Goal: Information Seeking & Learning: Compare options

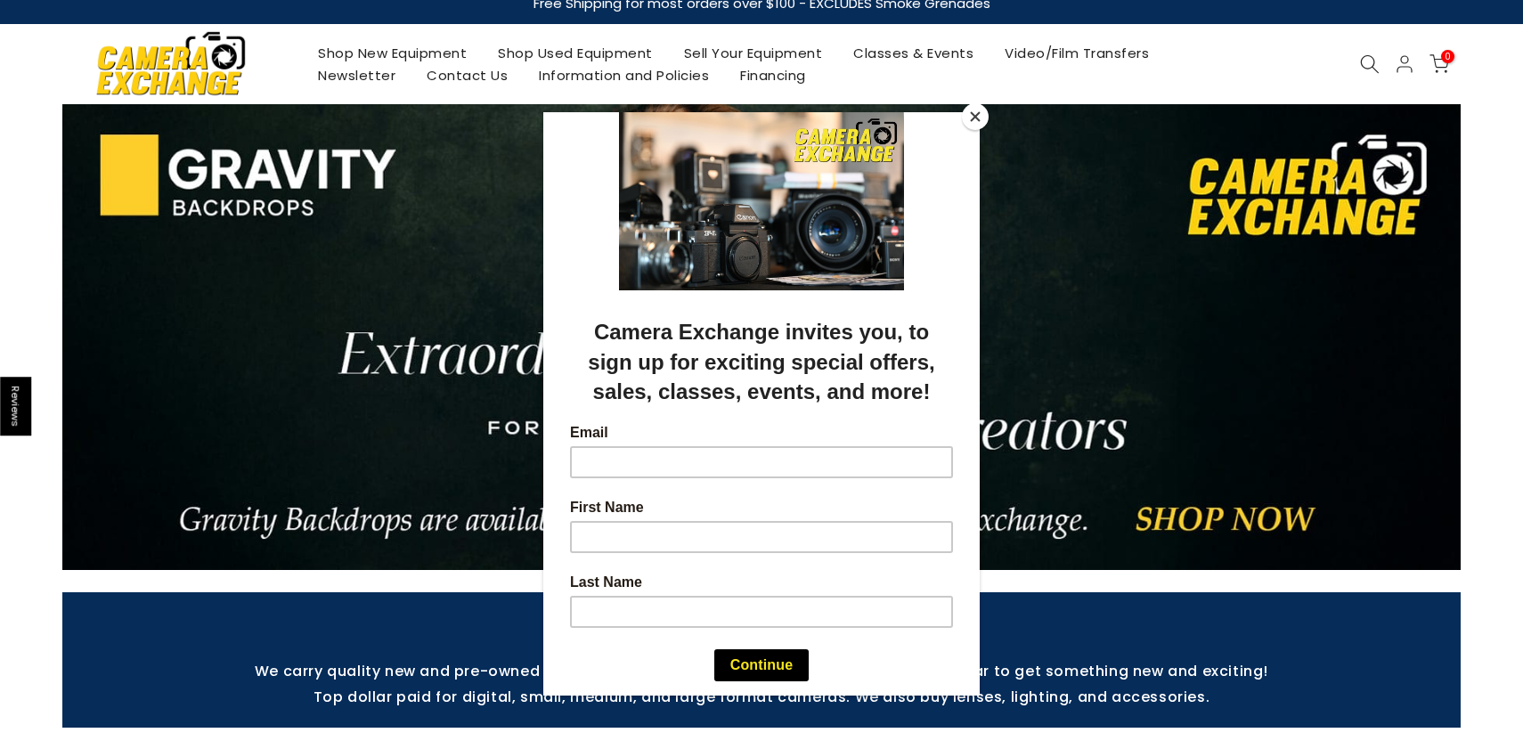
scroll to position [36, 0]
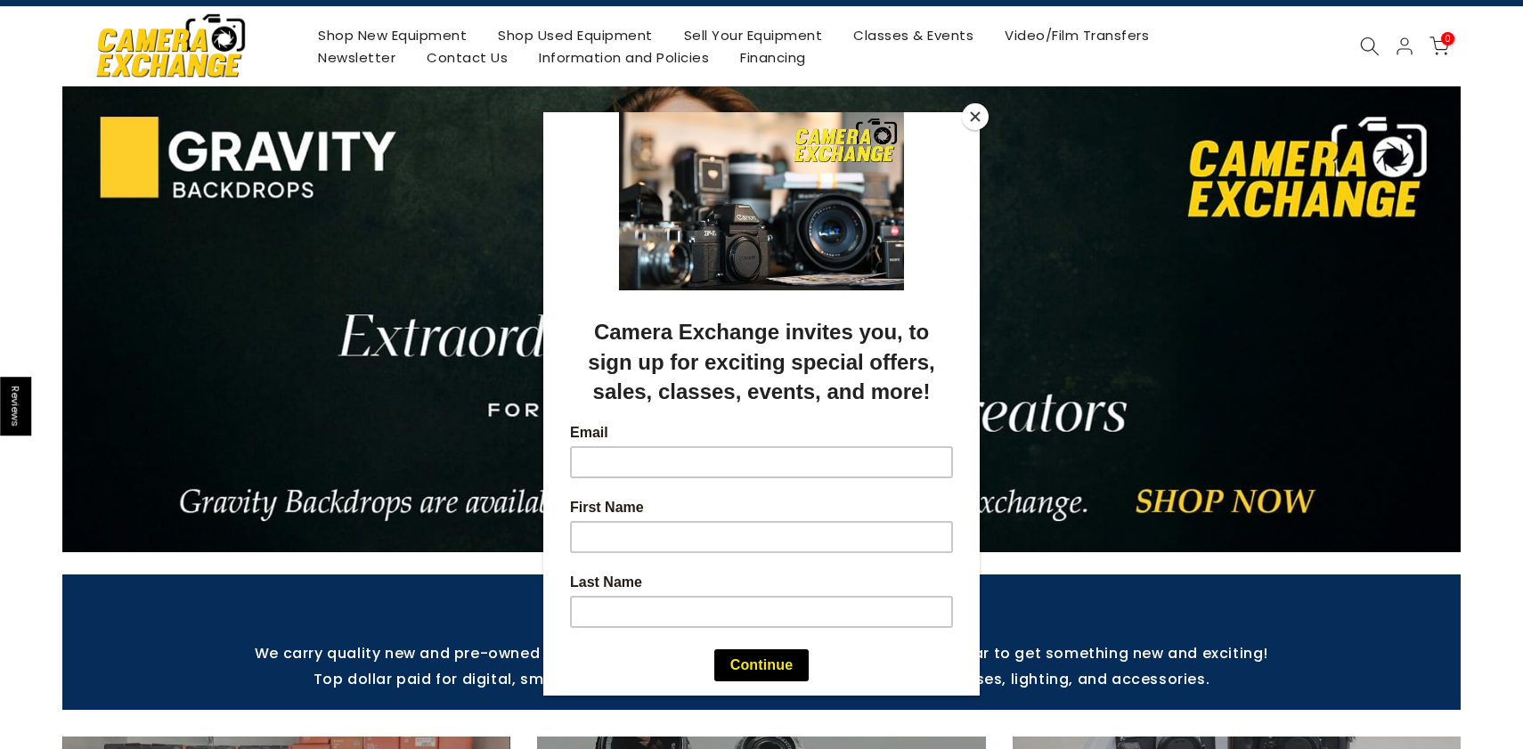
click at [978, 118] on button "Close" at bounding box center [975, 116] width 27 height 27
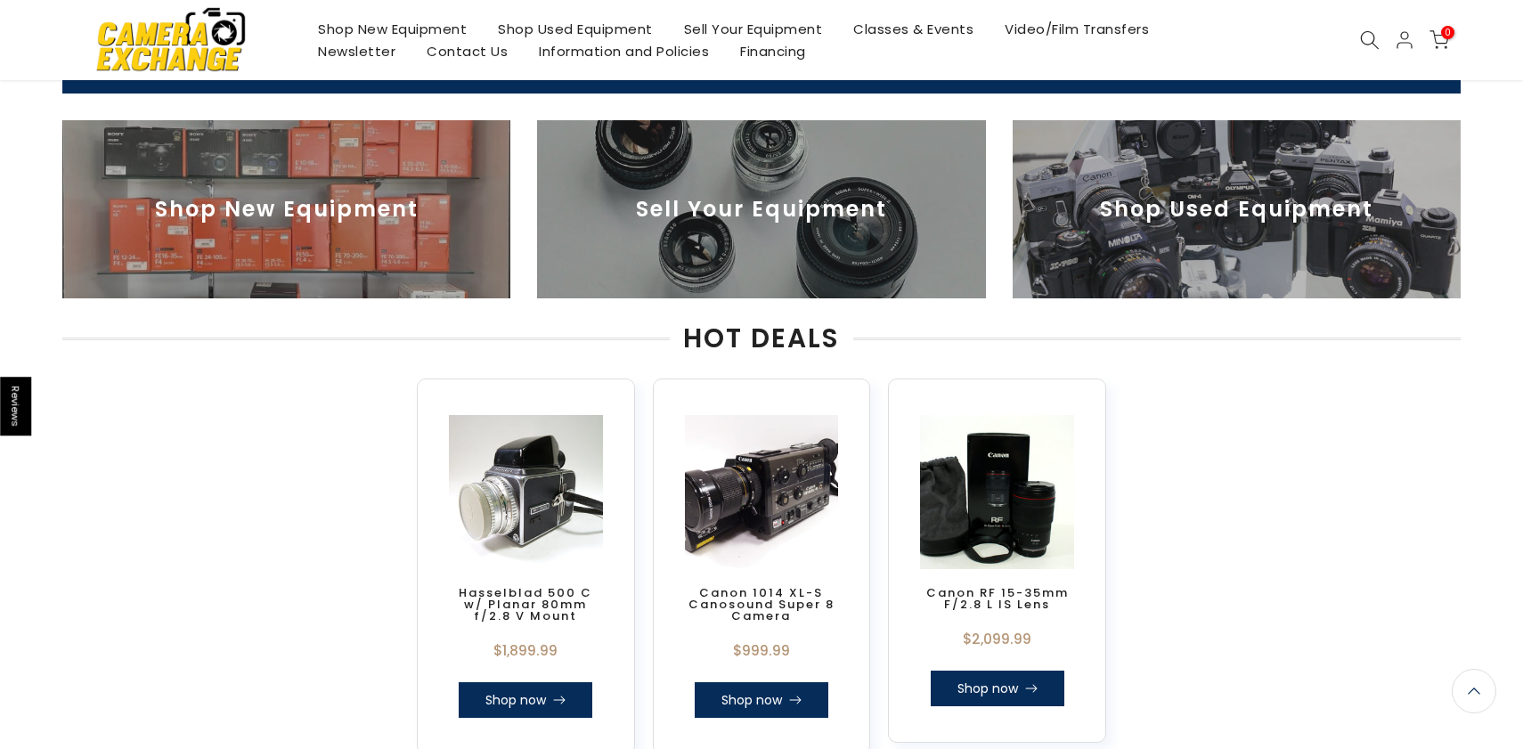
scroll to position [650, 0]
click at [1206, 213] on img at bounding box center [1237, 209] width 448 height 178
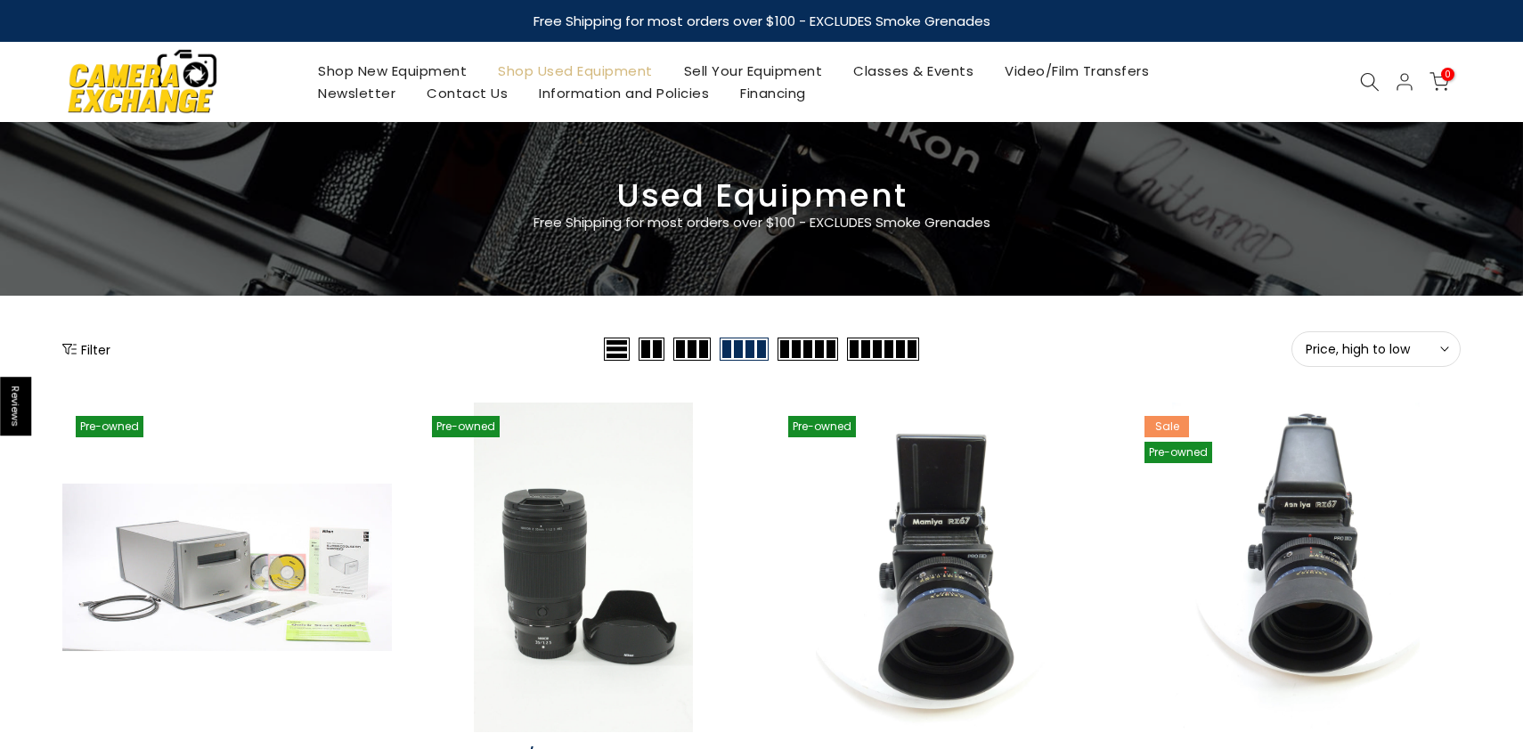
click at [94, 350] on button "Filter" at bounding box center [86, 349] width 48 height 18
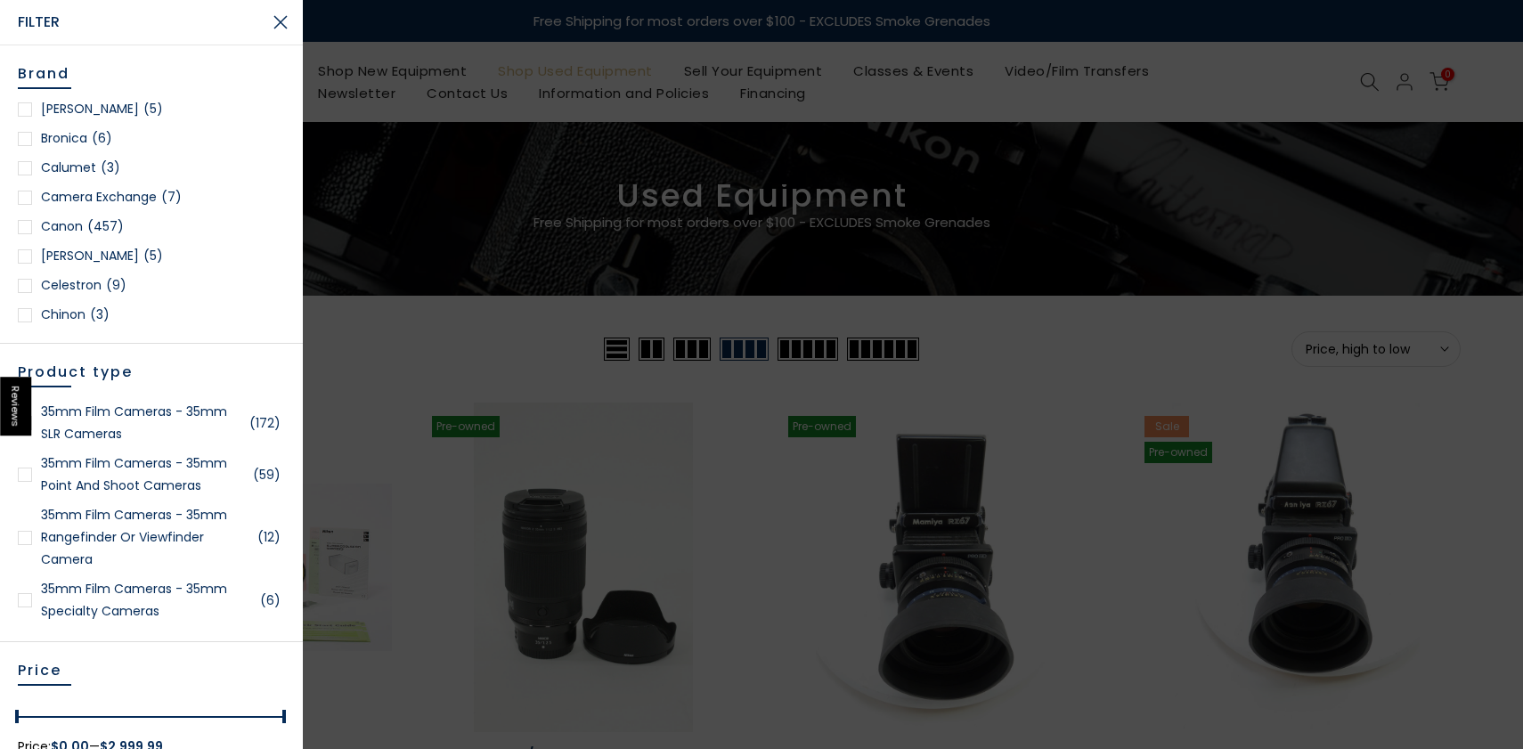
scroll to position [270, 0]
click at [26, 224] on div at bounding box center [25, 226] width 14 height 14
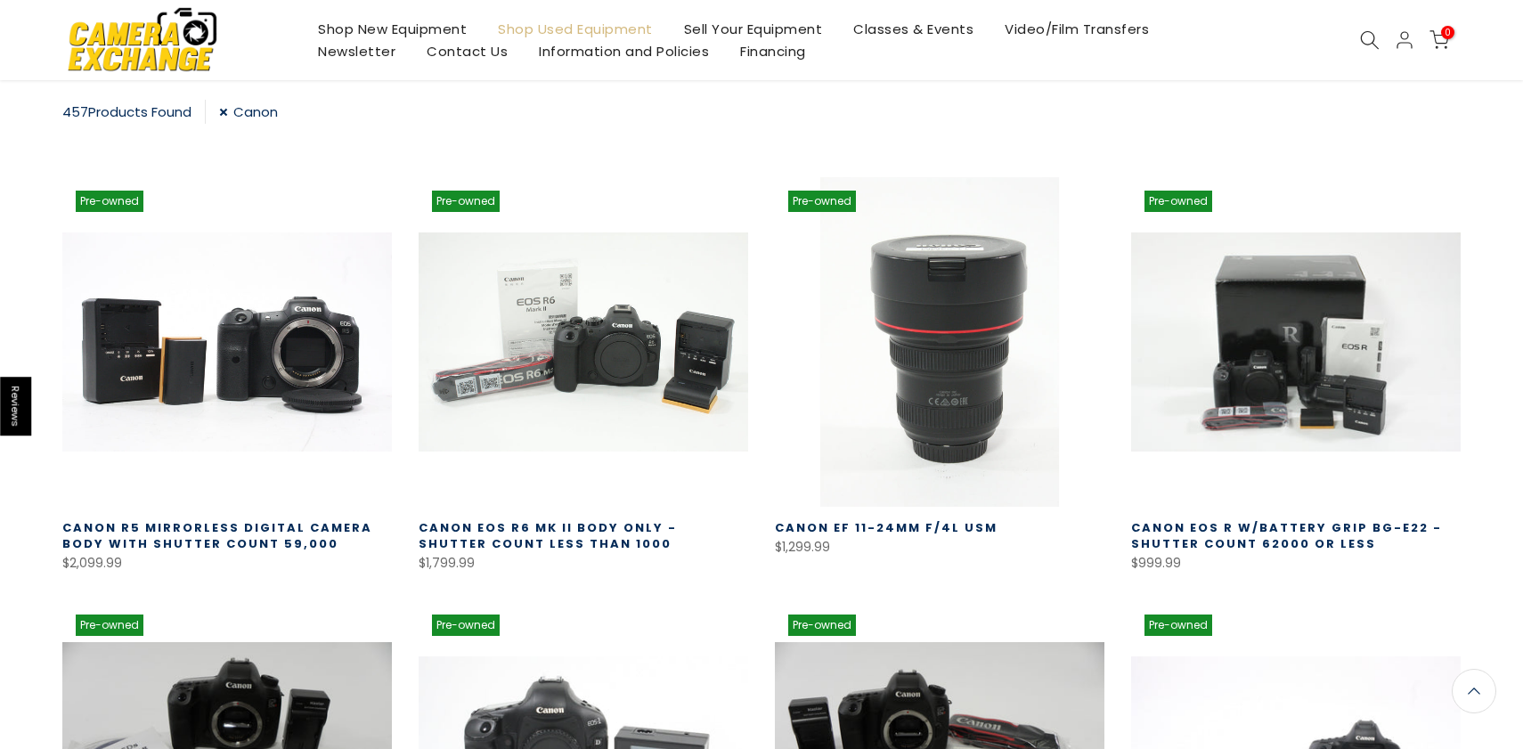
scroll to position [314, 0]
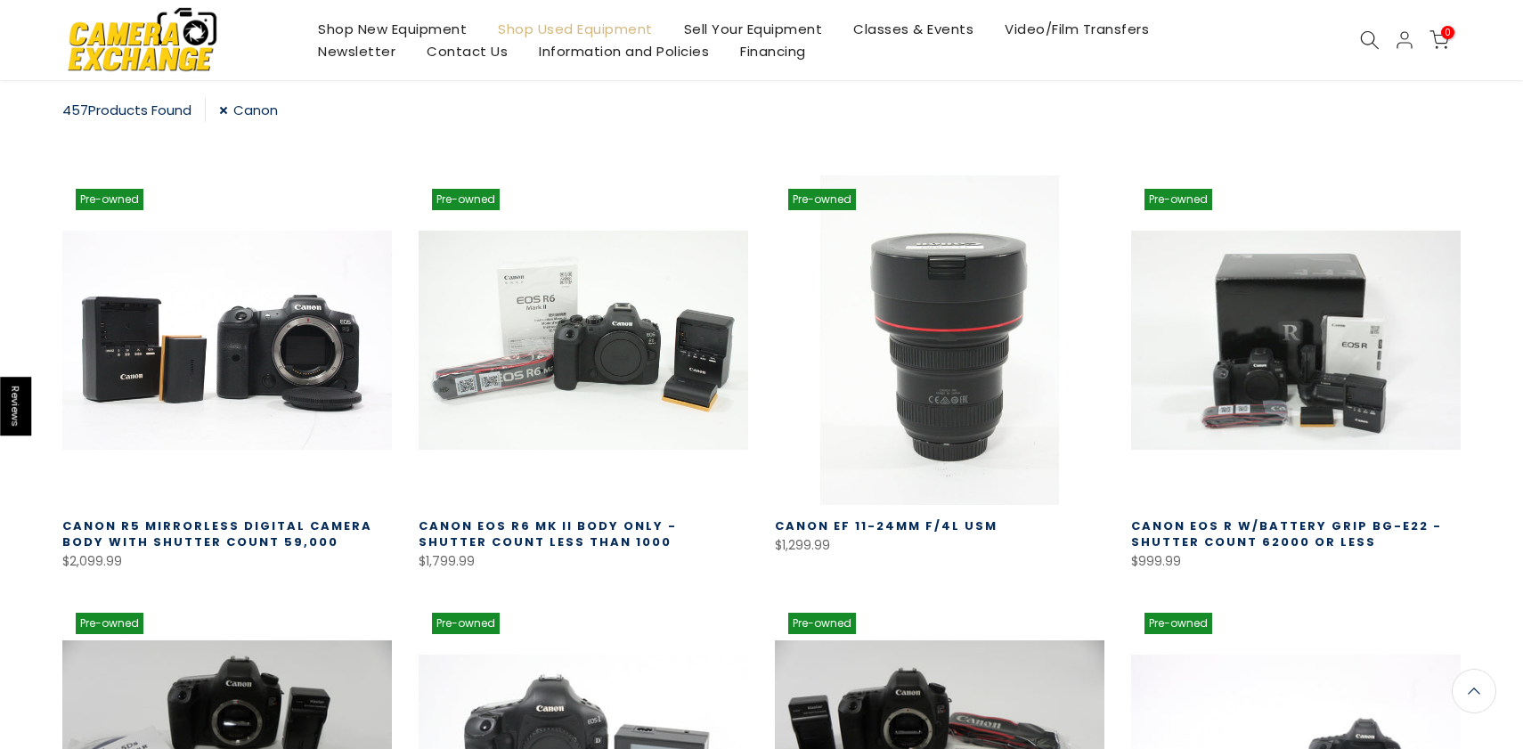
click at [939, 352] on link at bounding box center [940, 340] width 330 height 330
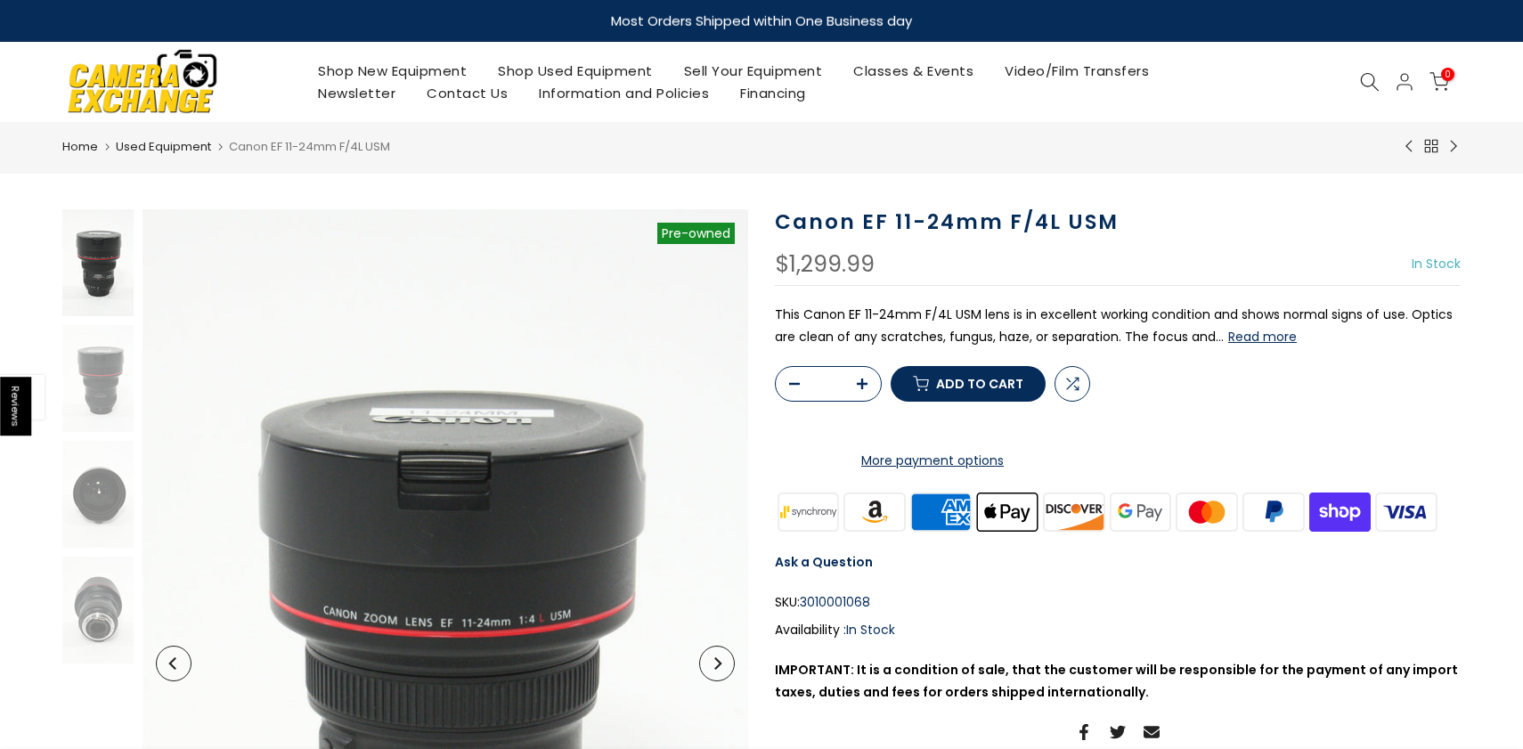
click at [1260, 336] on button "Read more" at bounding box center [1262, 337] width 69 height 16
drag, startPoint x: 779, startPoint y: 225, endPoint x: 1112, endPoint y: 229, distance: 333.1
click at [1112, 229] on h1 "Canon EF 11-24mm F/4L USM" at bounding box center [1118, 222] width 686 height 26
copy h1 "Canon EF 11-24mm F/4L USM"
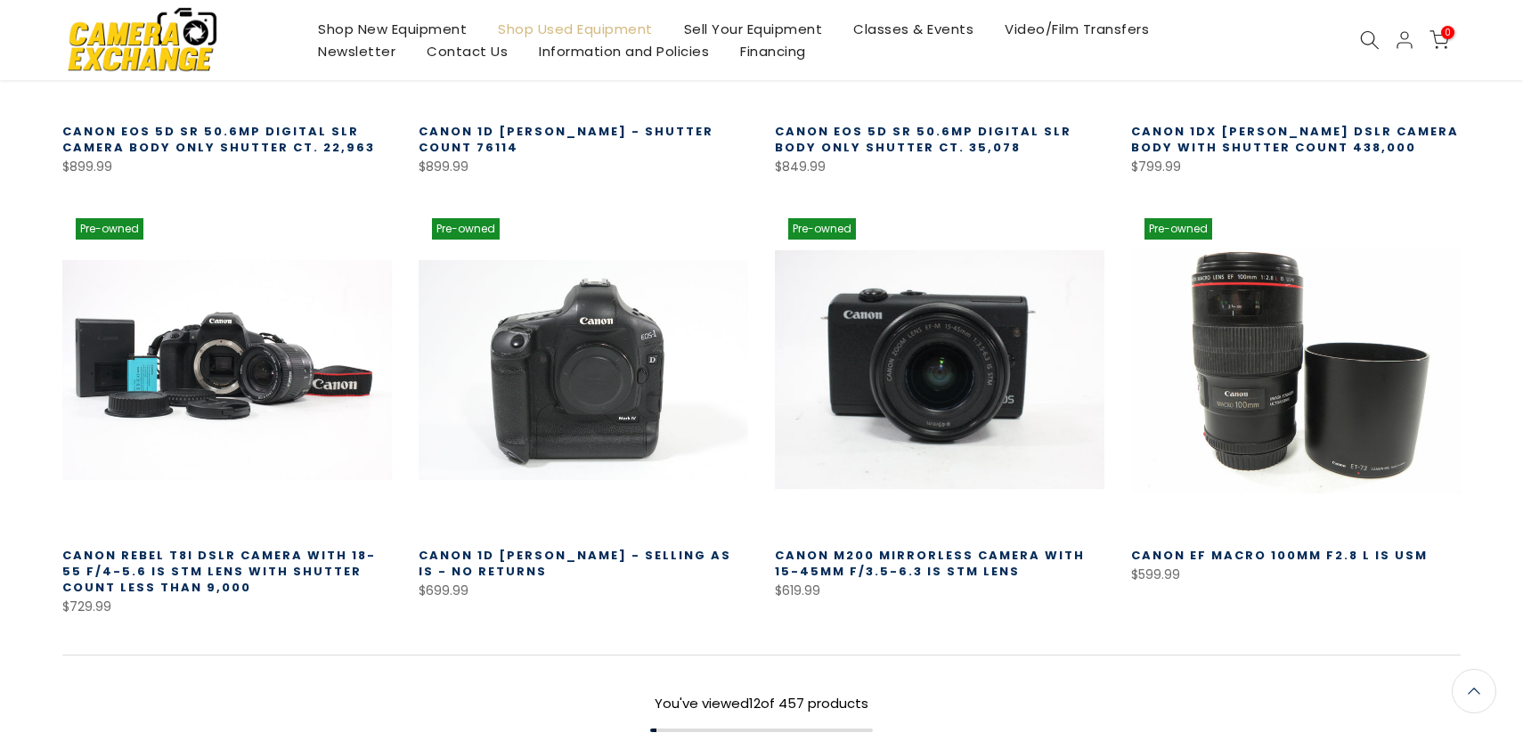
scroll to position [1134, 0]
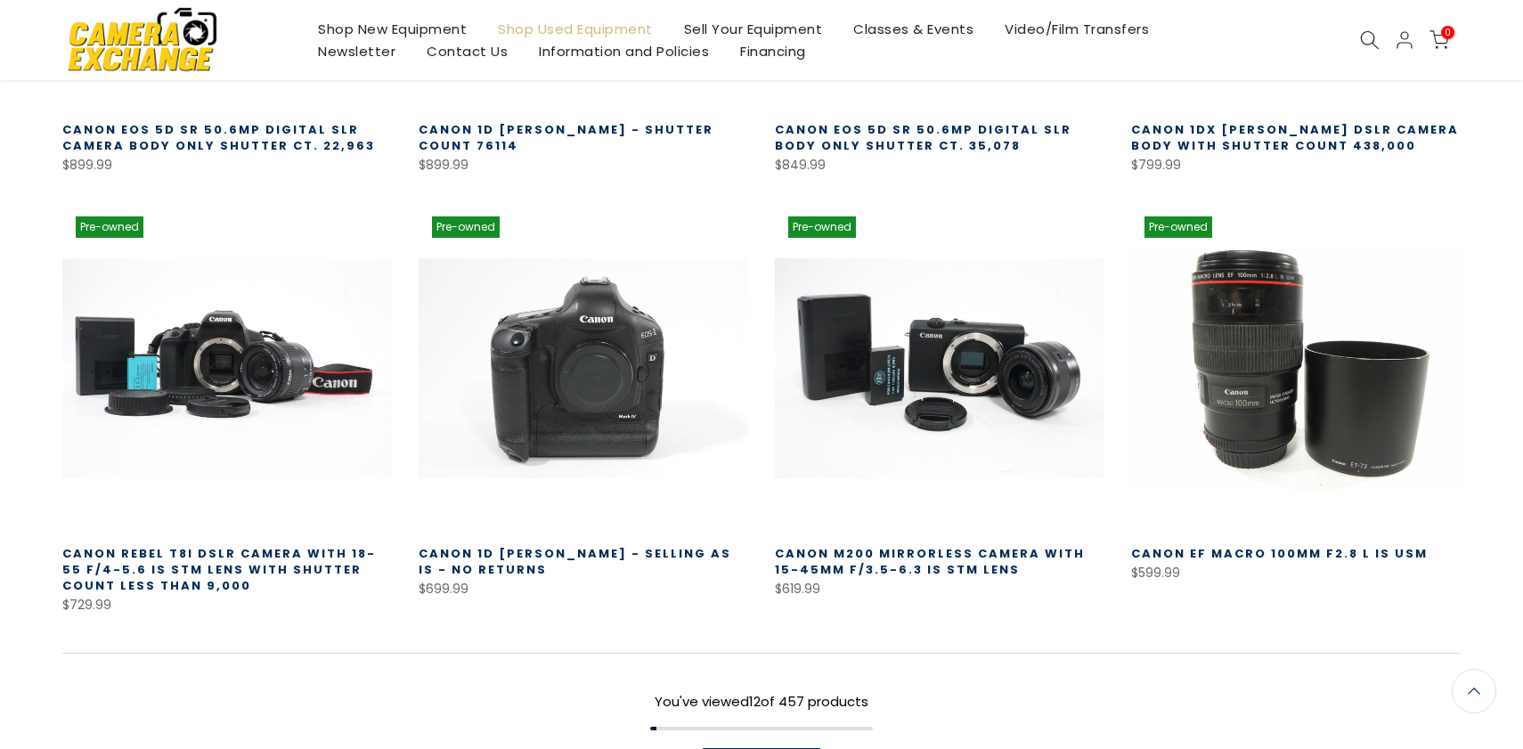
click at [1260, 554] on link "Canon EF Macro 100mm f2.8 L IS USM" at bounding box center [1279, 553] width 297 height 17
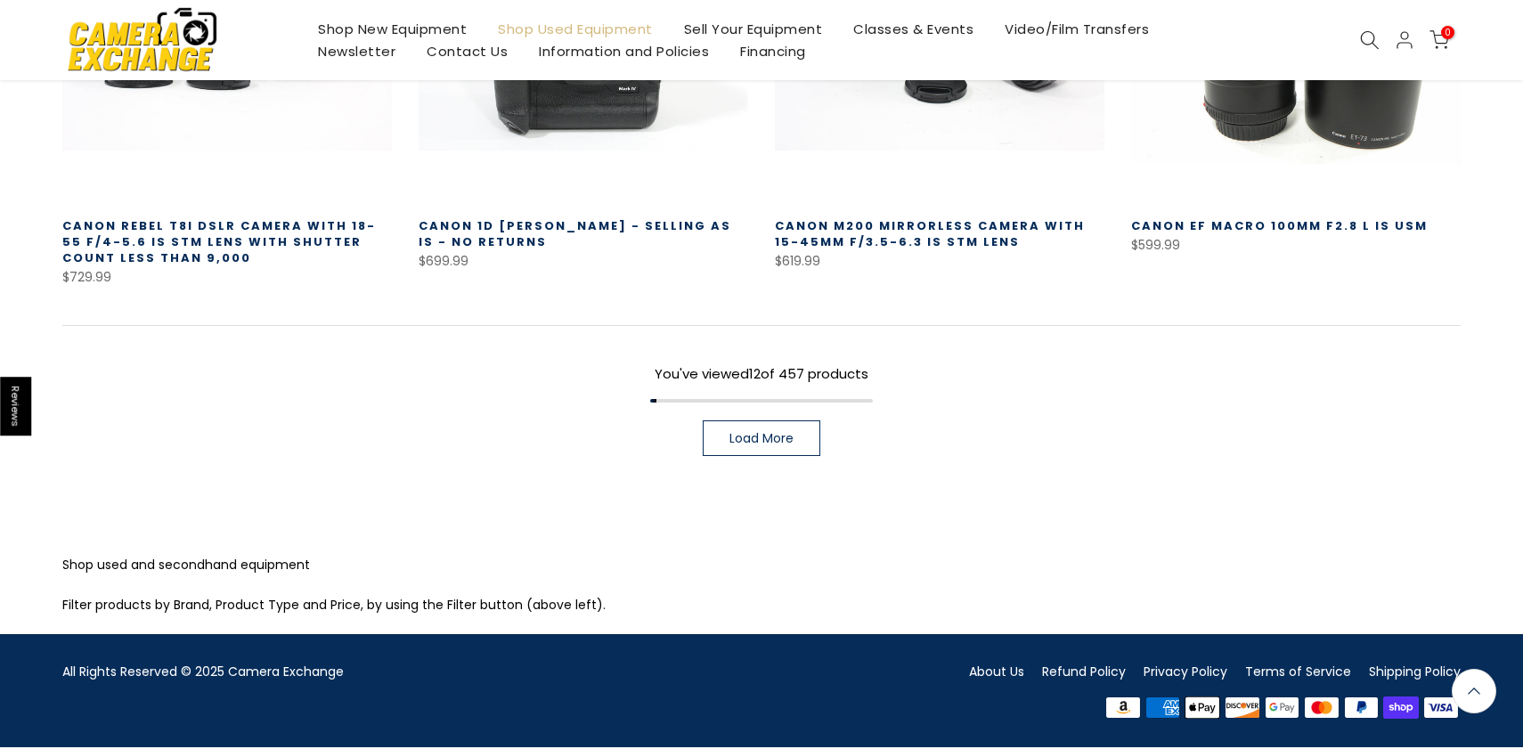
scroll to position [1458, 0]
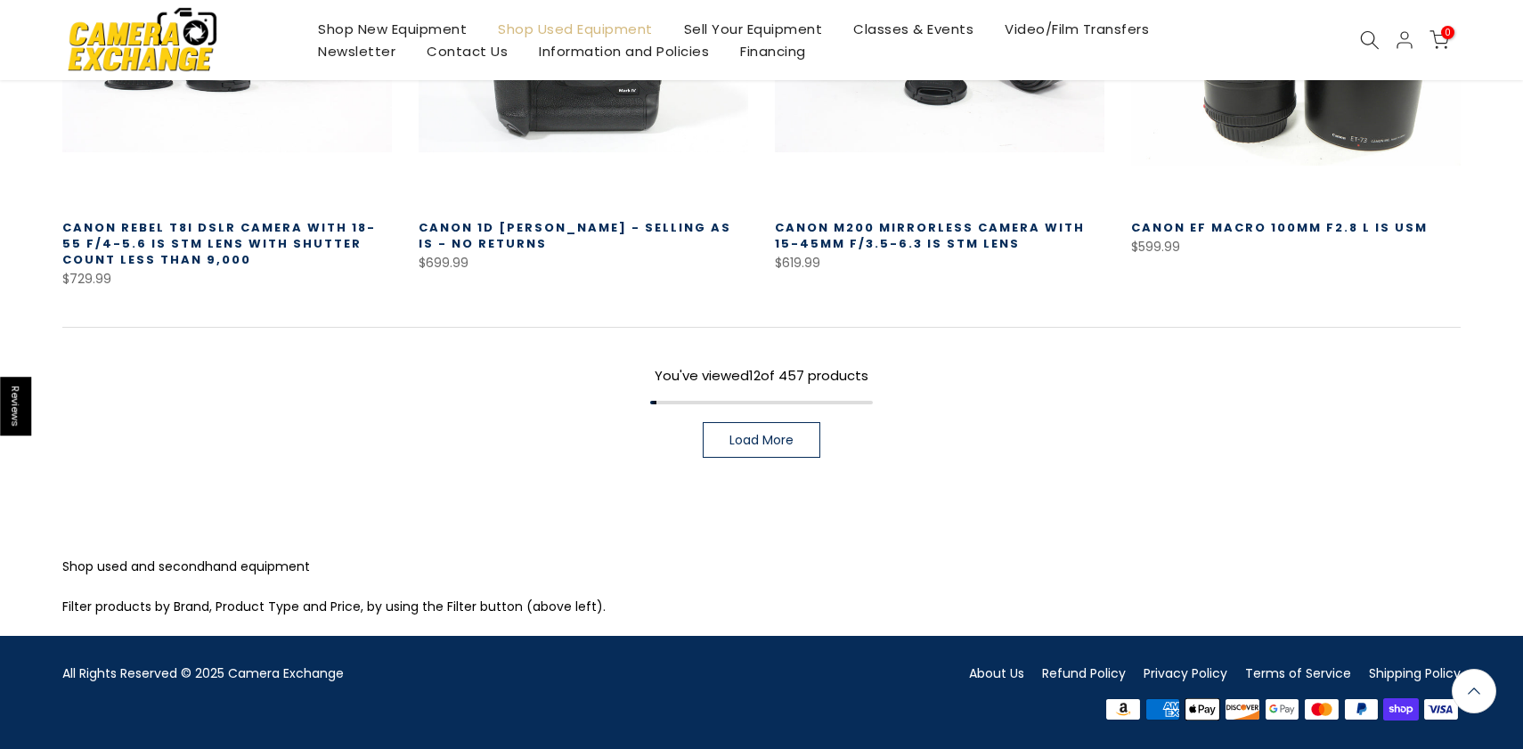
click at [770, 436] on span "Load More" at bounding box center [761, 440] width 64 height 12
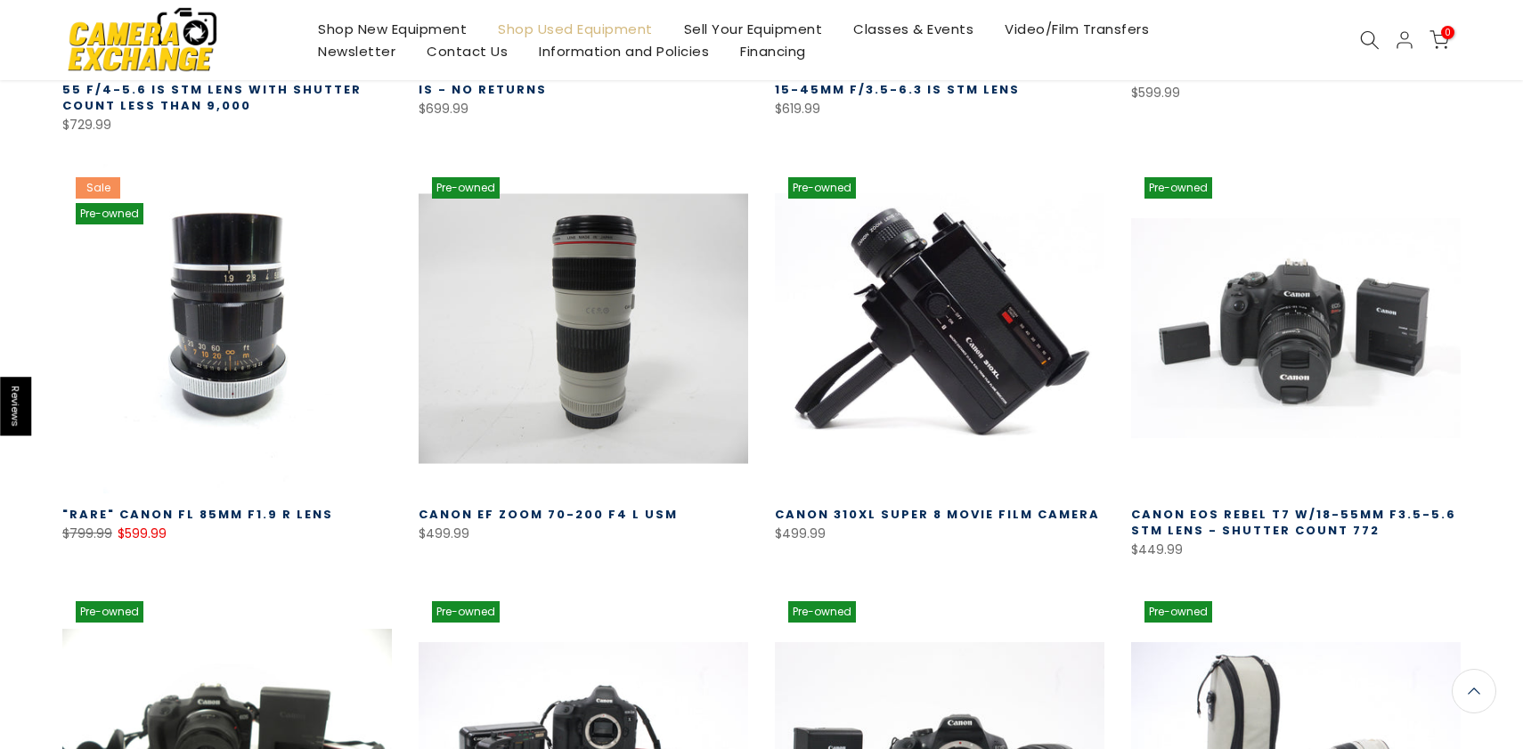
scroll to position [1616, 0]
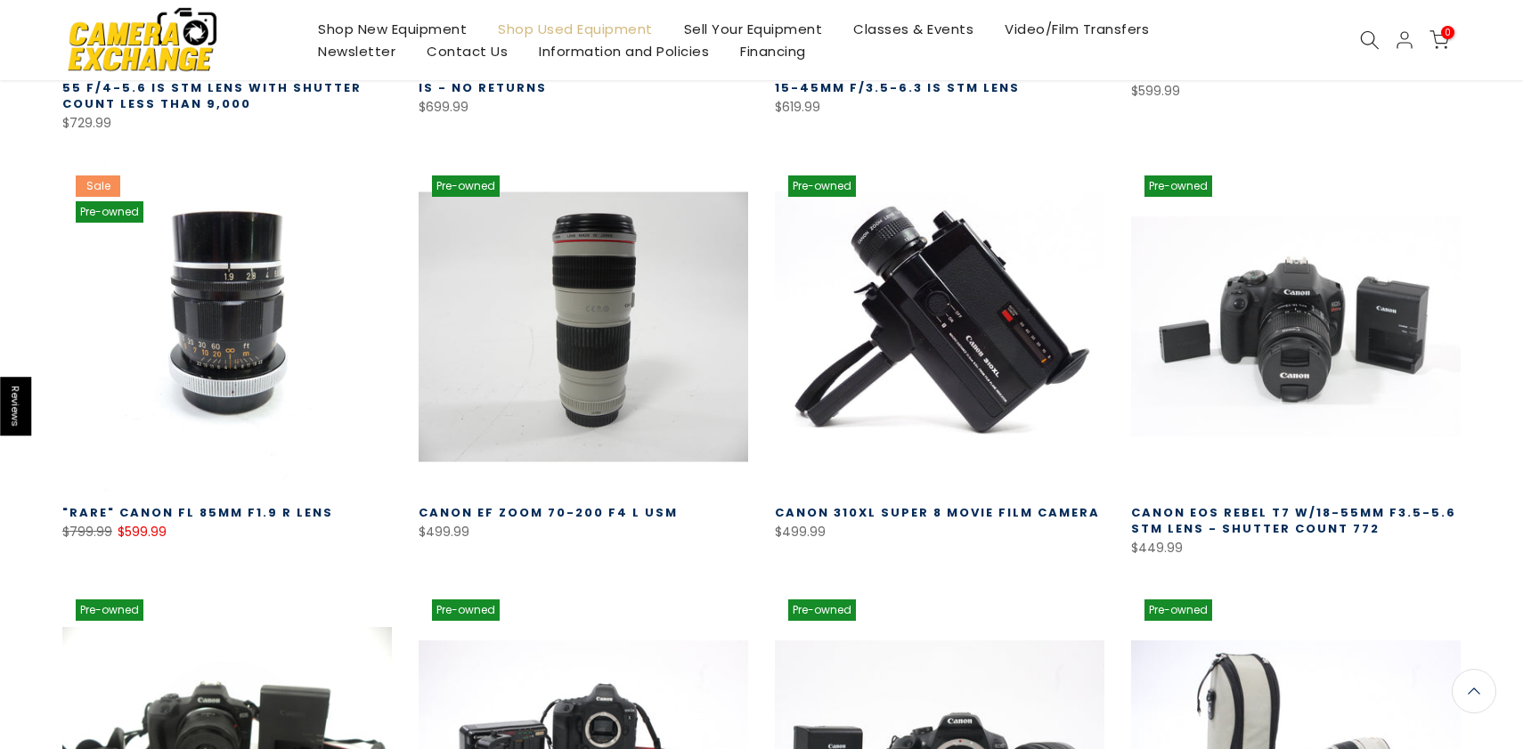
click at [603, 332] on link at bounding box center [584, 327] width 330 height 330
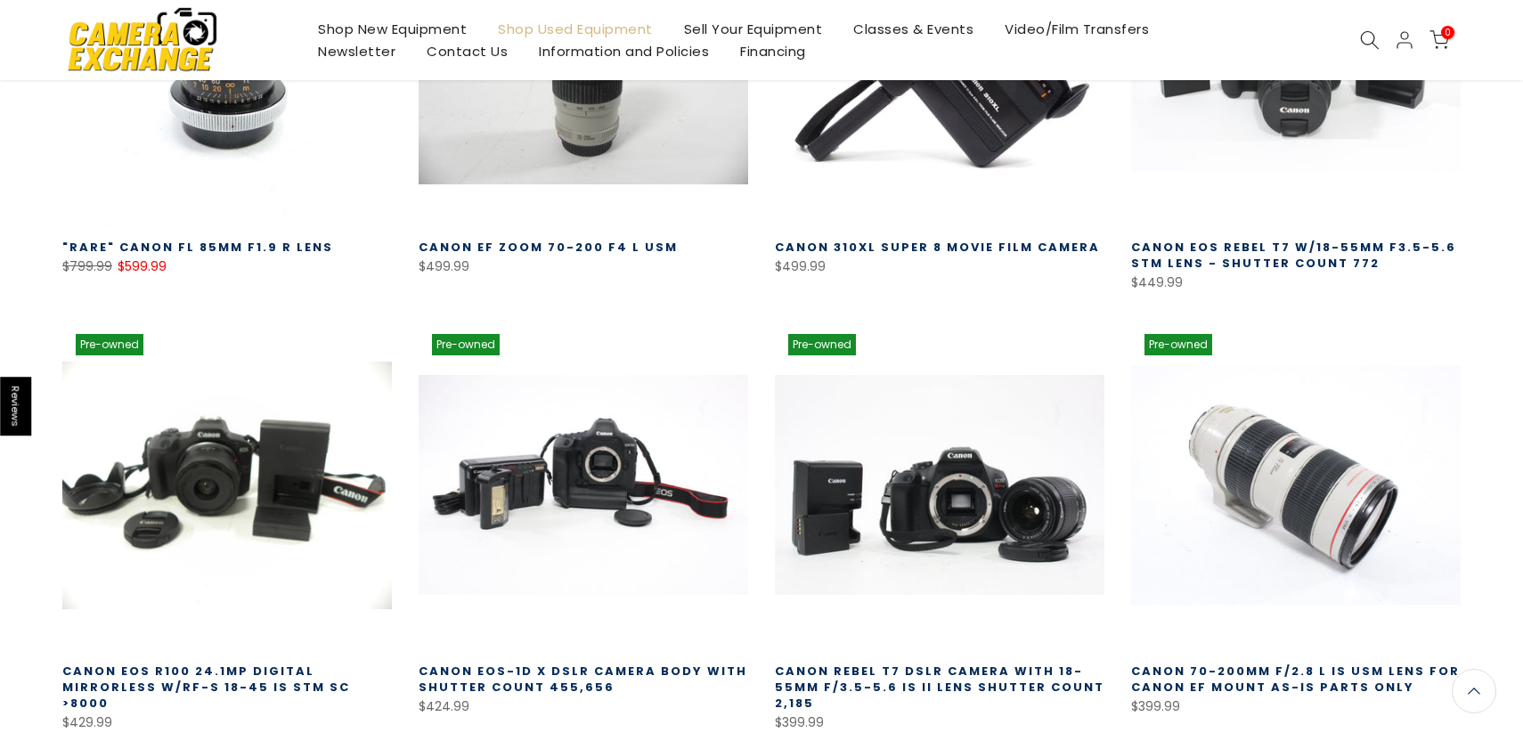
scroll to position [1898, 0]
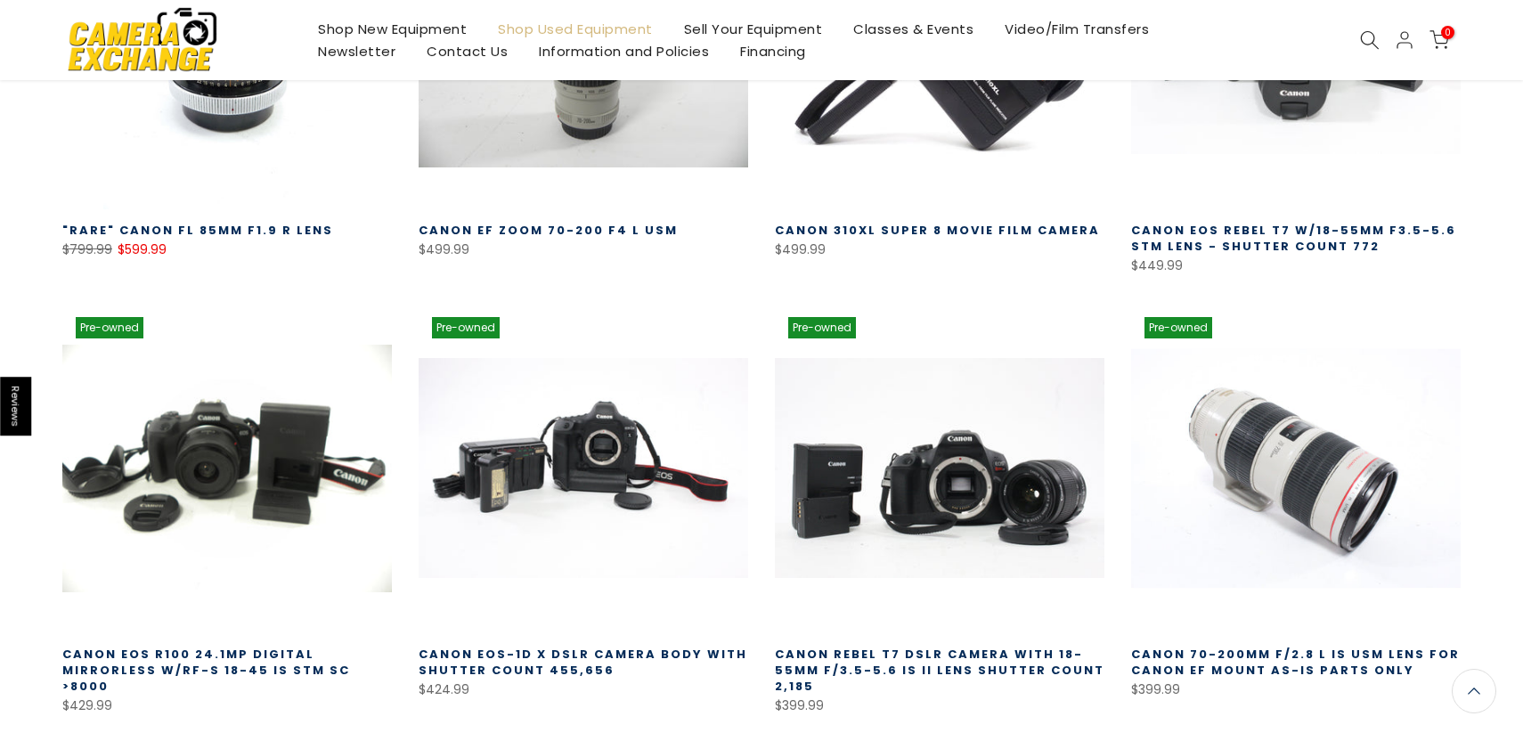
click at [1212, 425] on link at bounding box center [1296, 469] width 330 height 330
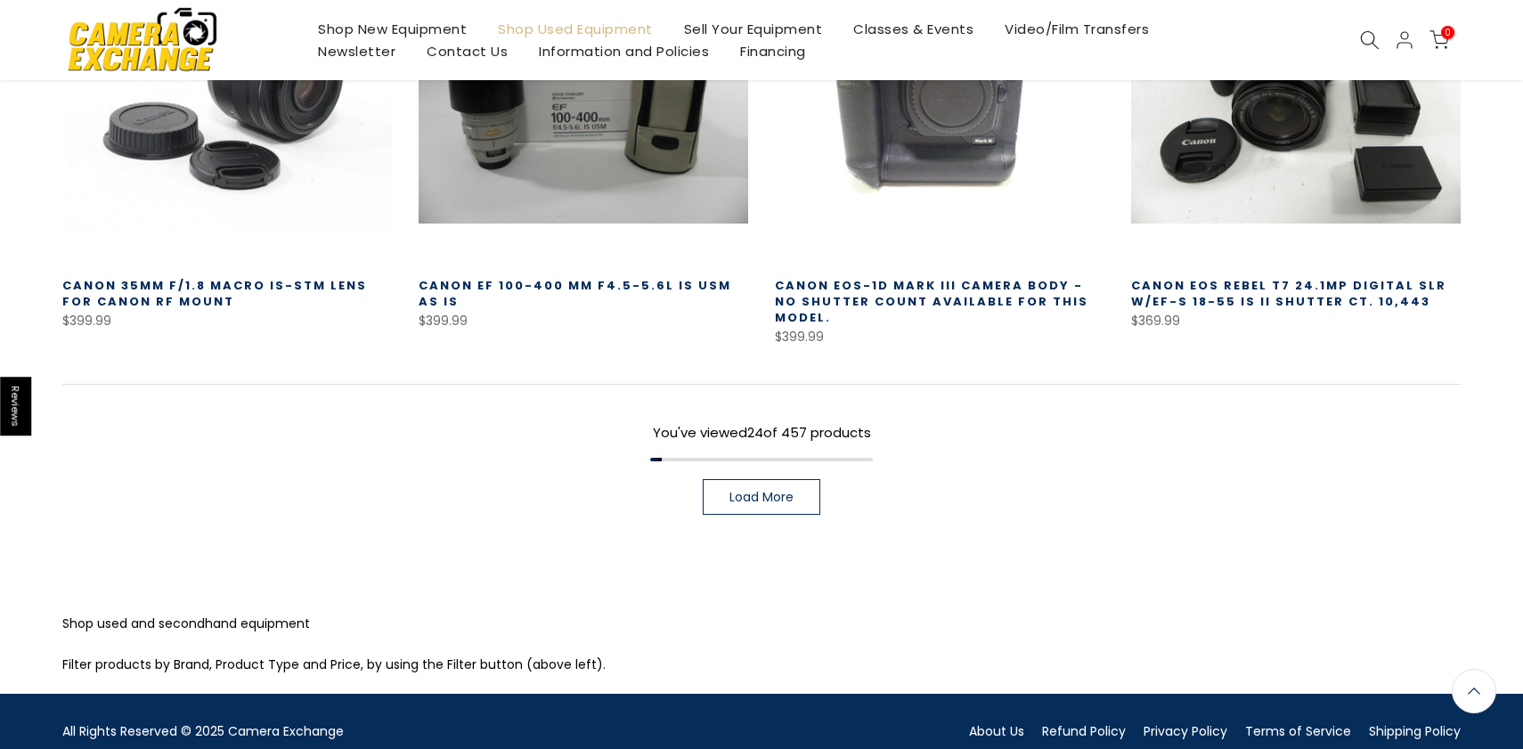
scroll to position [2723, 0]
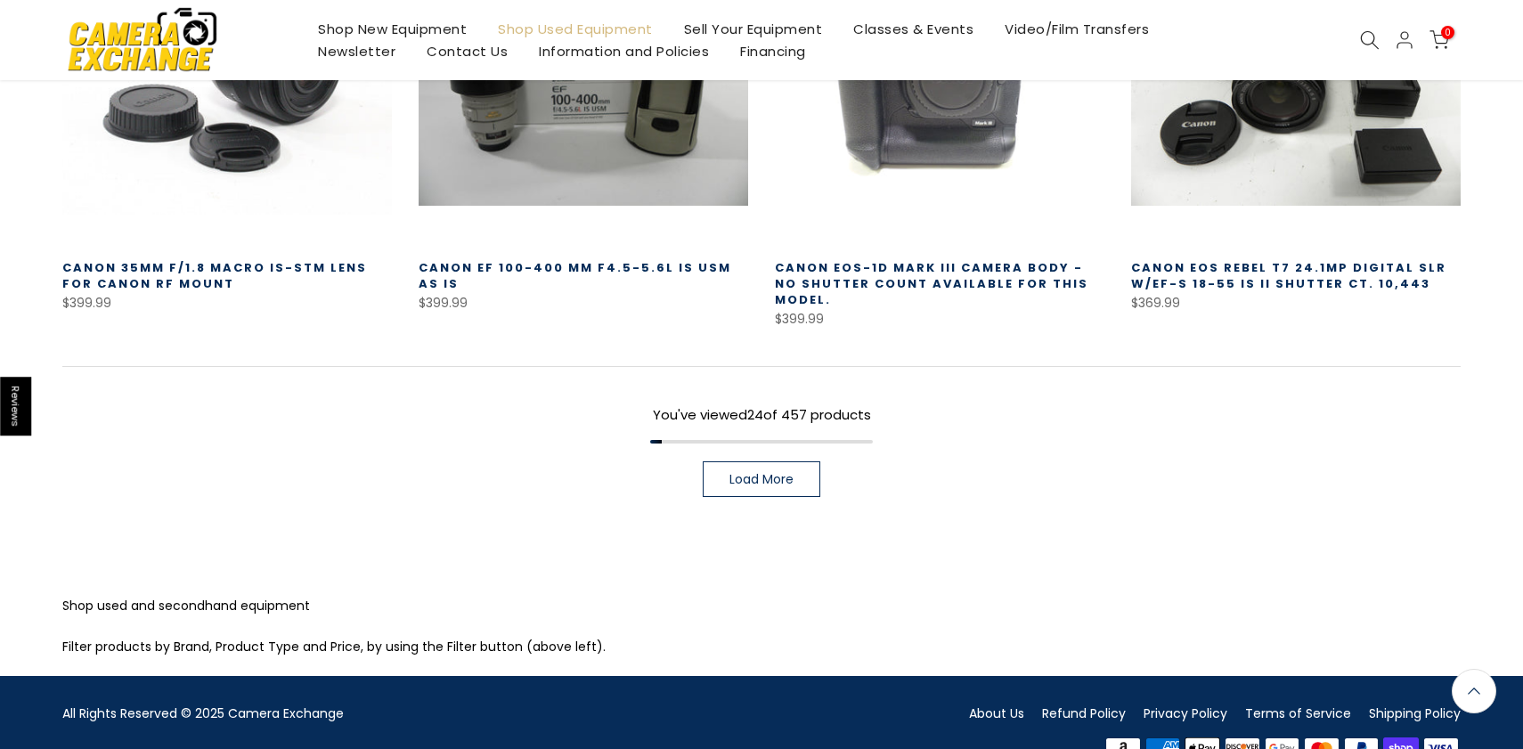
click at [742, 473] on span "Load More" at bounding box center [761, 479] width 64 height 12
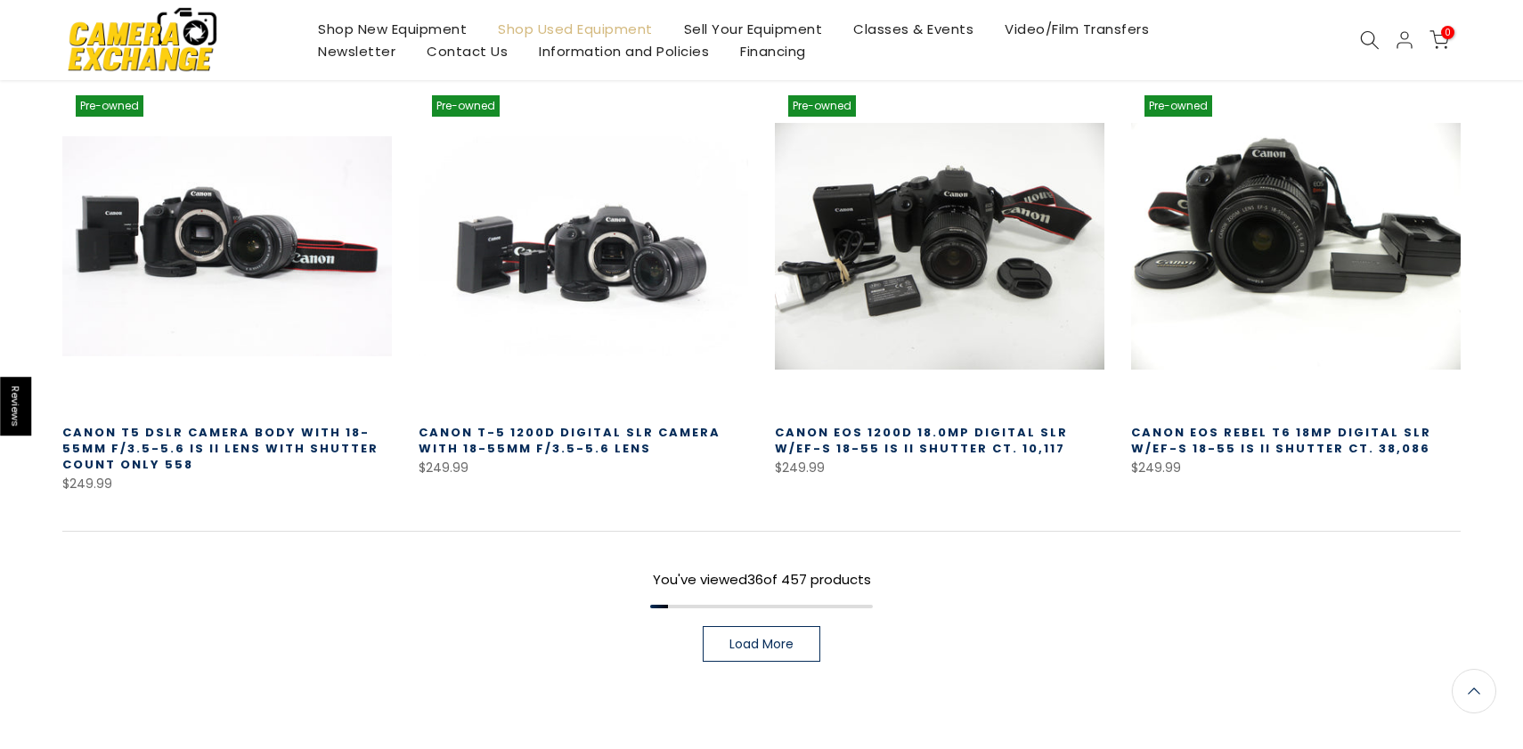
scroll to position [3850, 0]
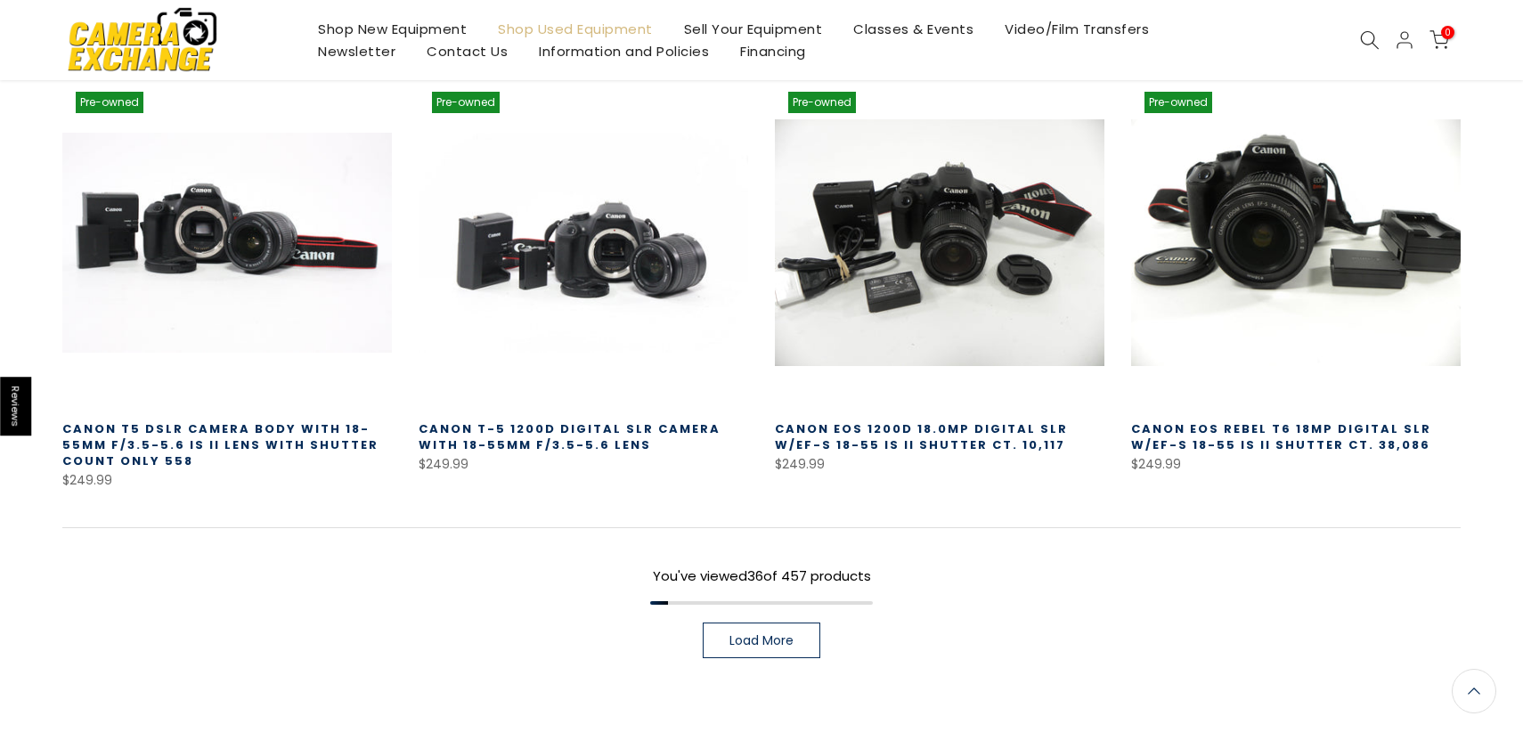
click at [762, 634] on span "Load More" at bounding box center [761, 640] width 64 height 12
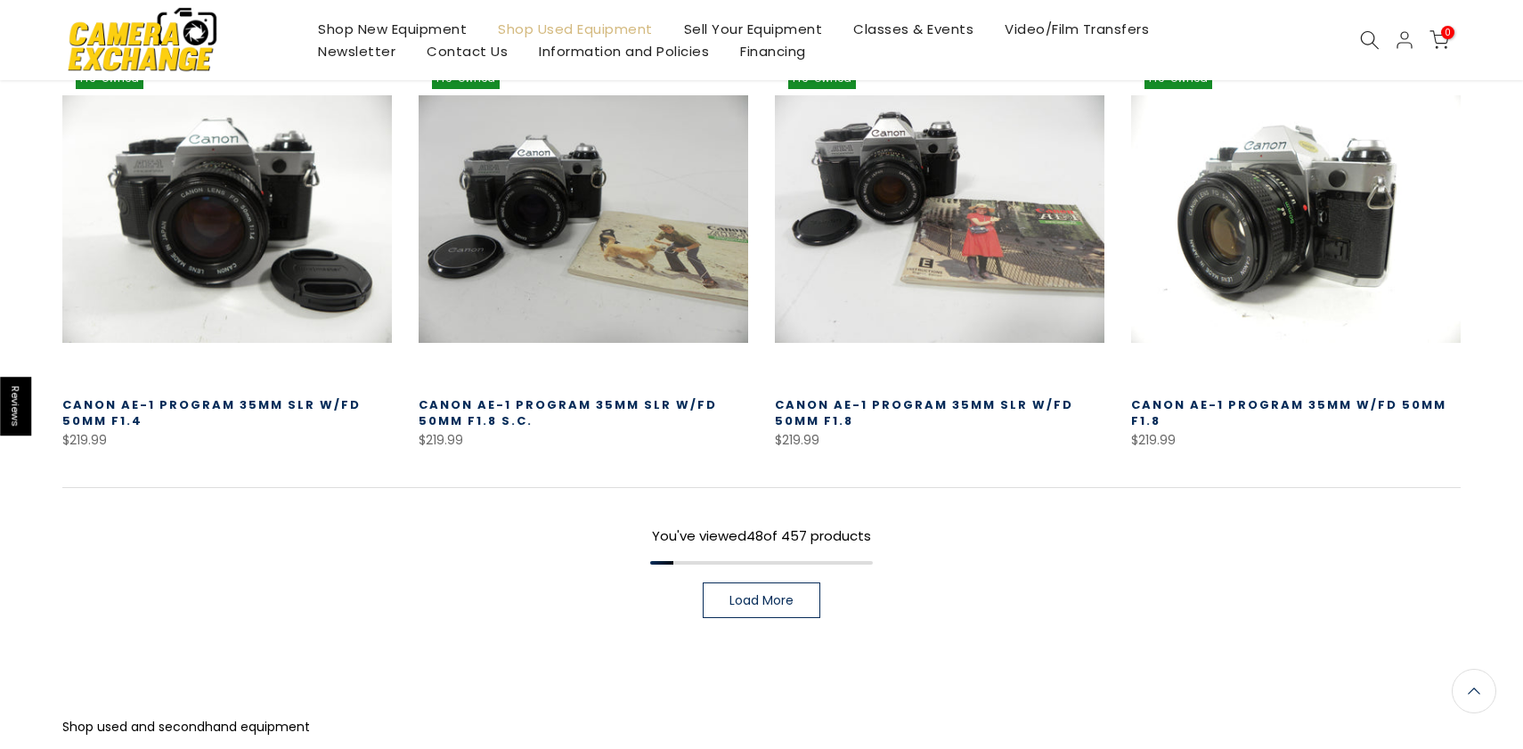
scroll to position [5182, 0]
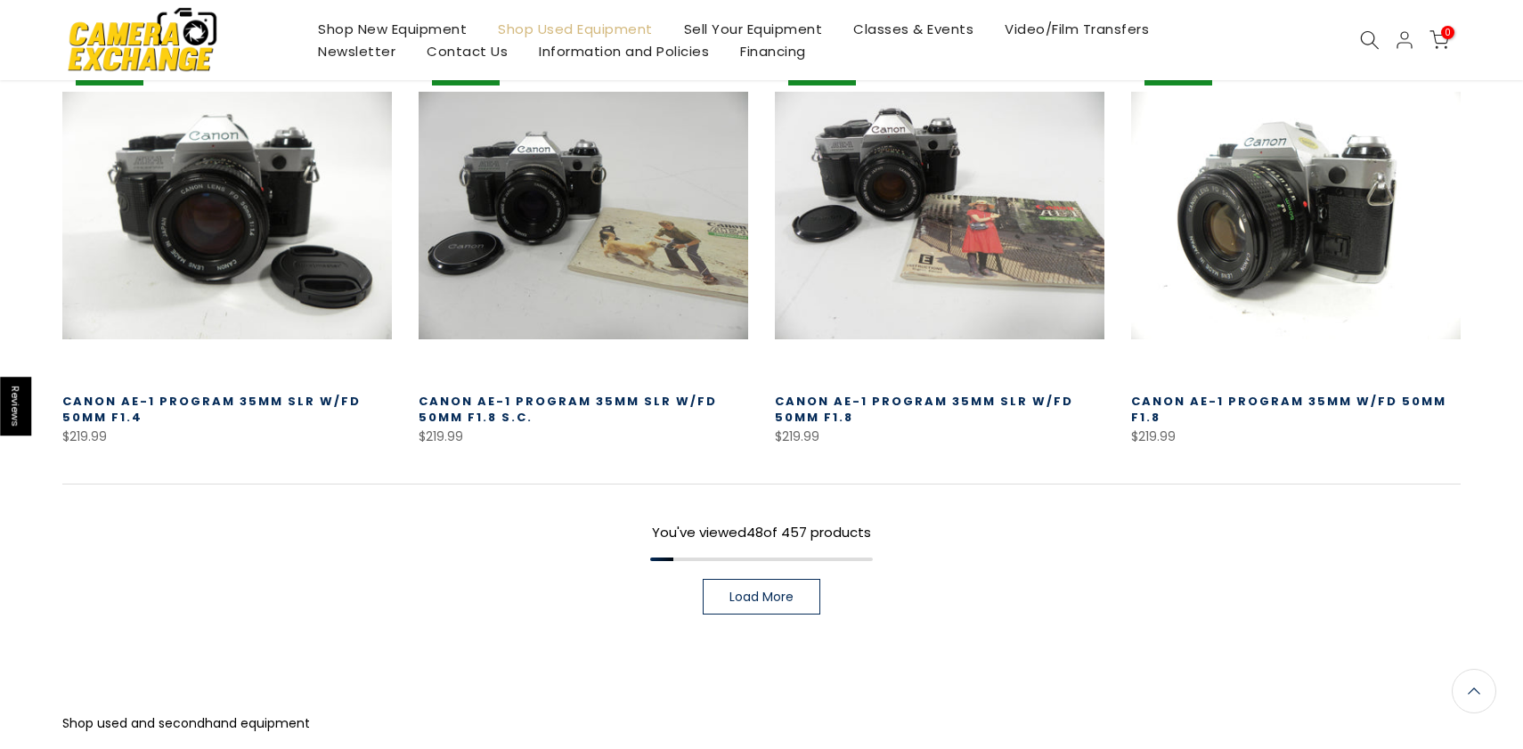
click at [755, 590] on span "Load More" at bounding box center [761, 596] width 64 height 12
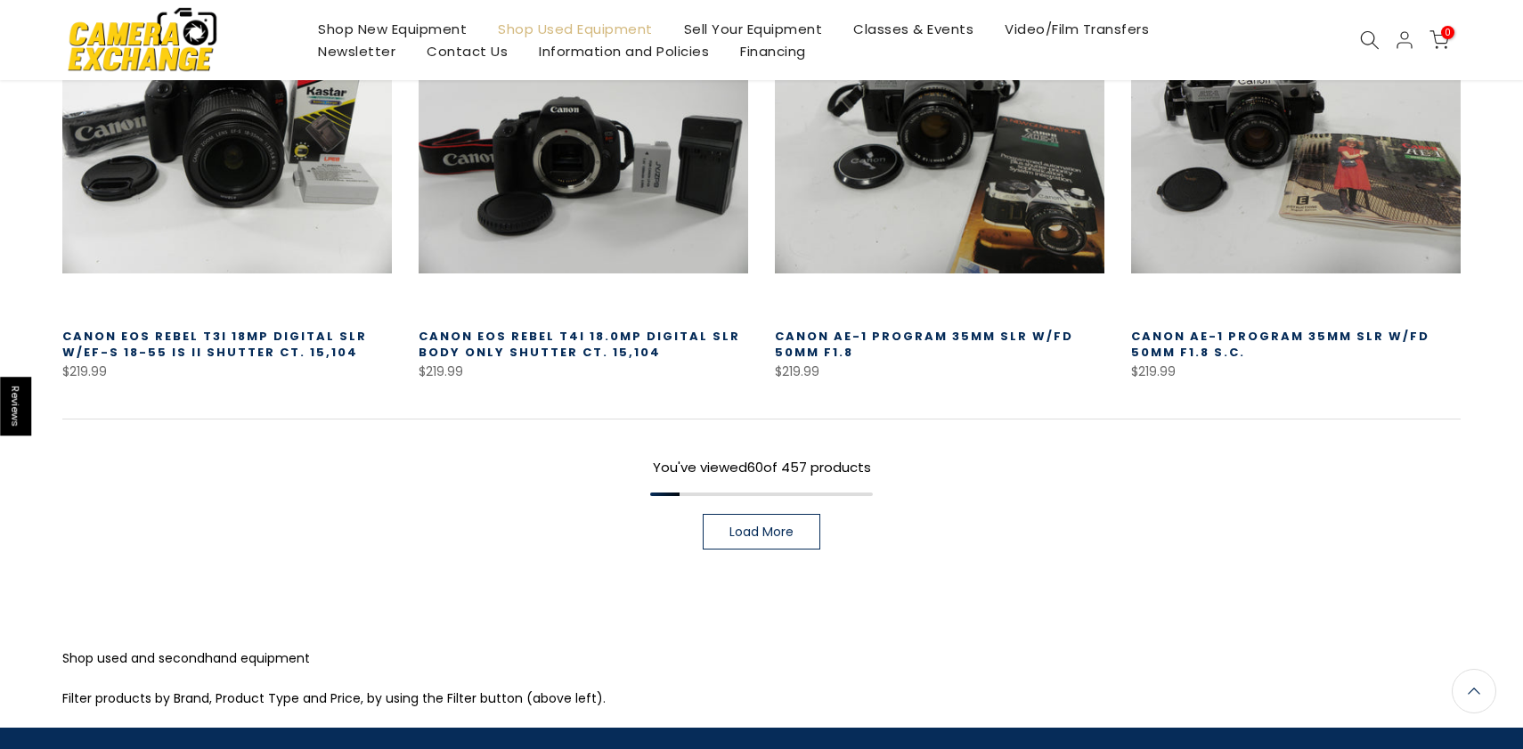
scroll to position [6611, 0]
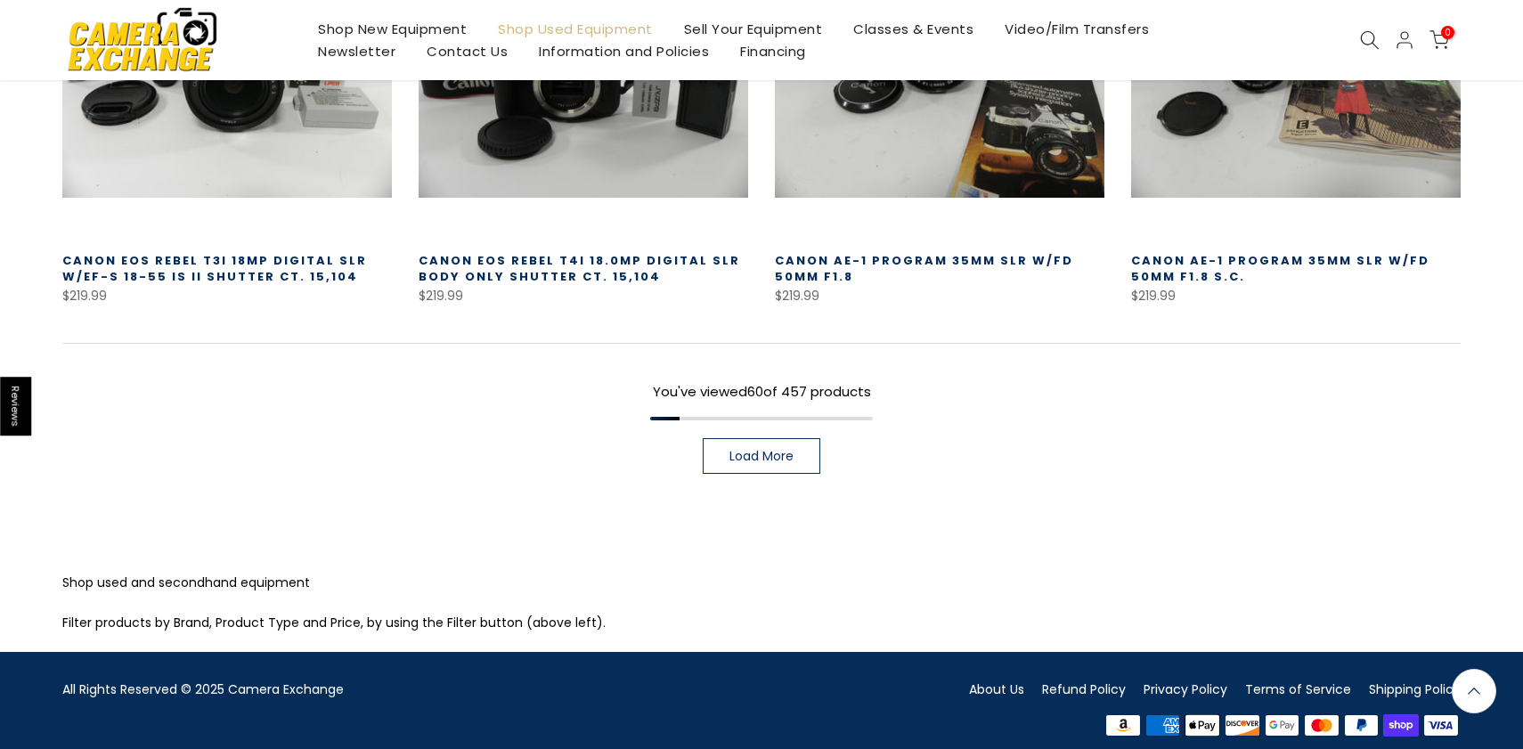
click at [755, 450] on span "Load More" at bounding box center [761, 456] width 64 height 12
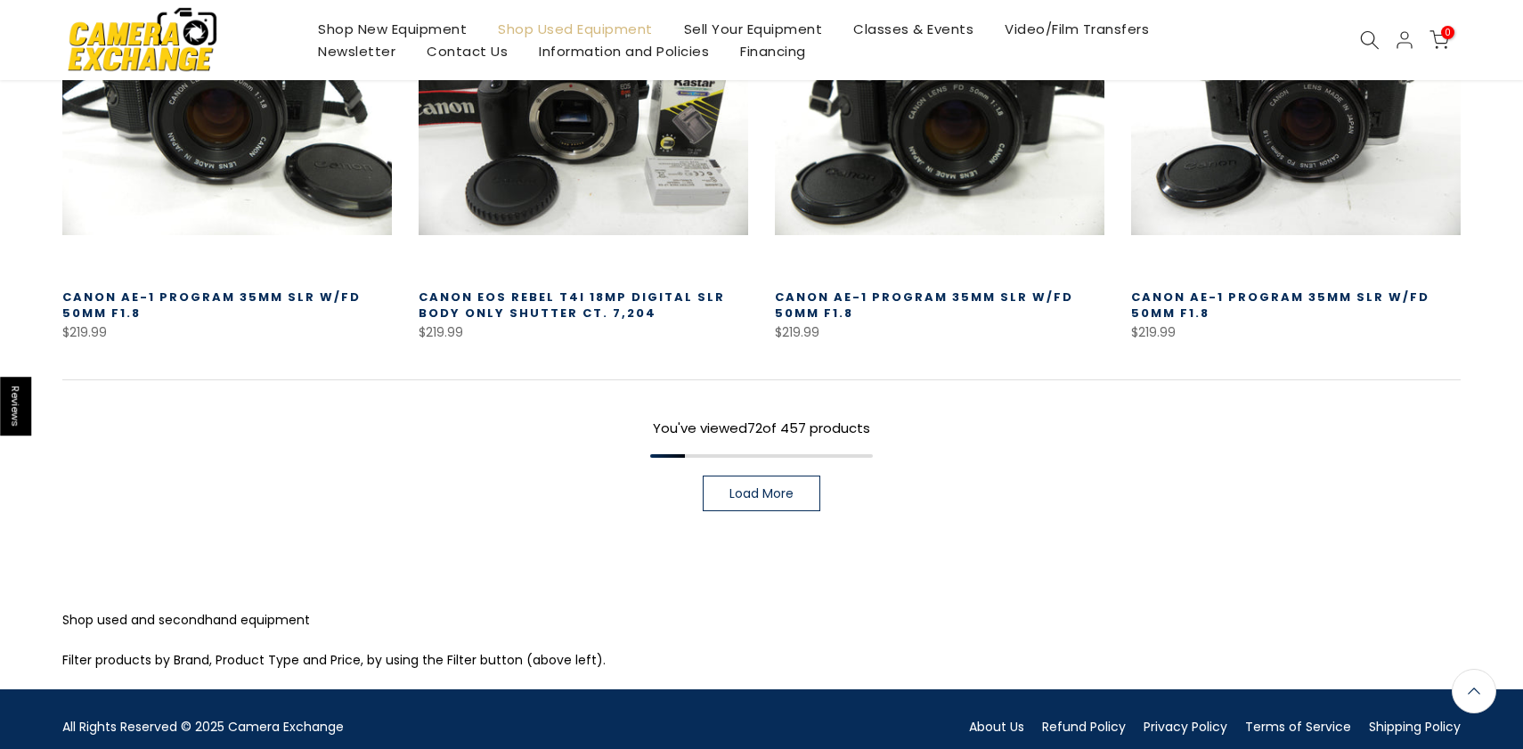
scroll to position [7886, 0]
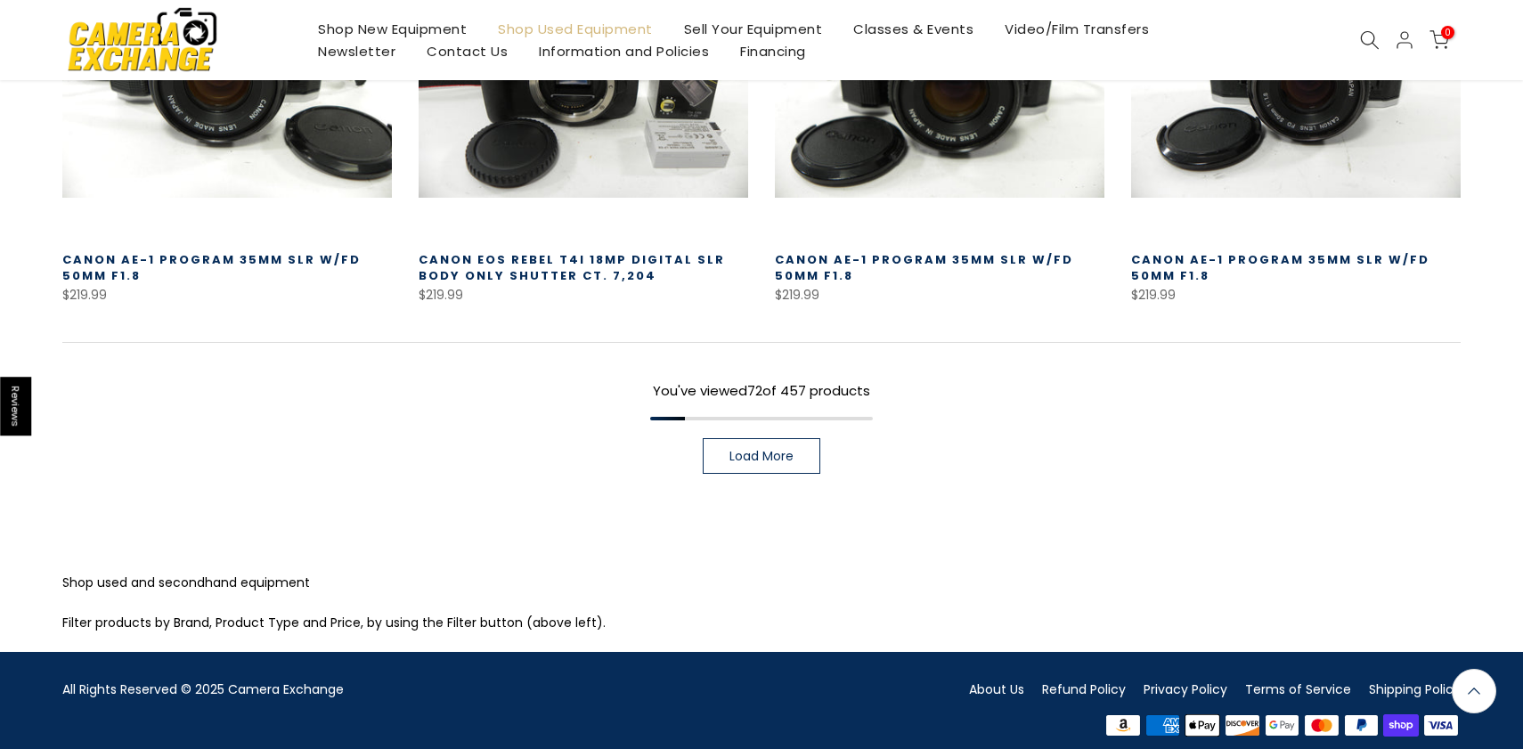
click at [767, 450] on span "Load More" at bounding box center [761, 456] width 64 height 12
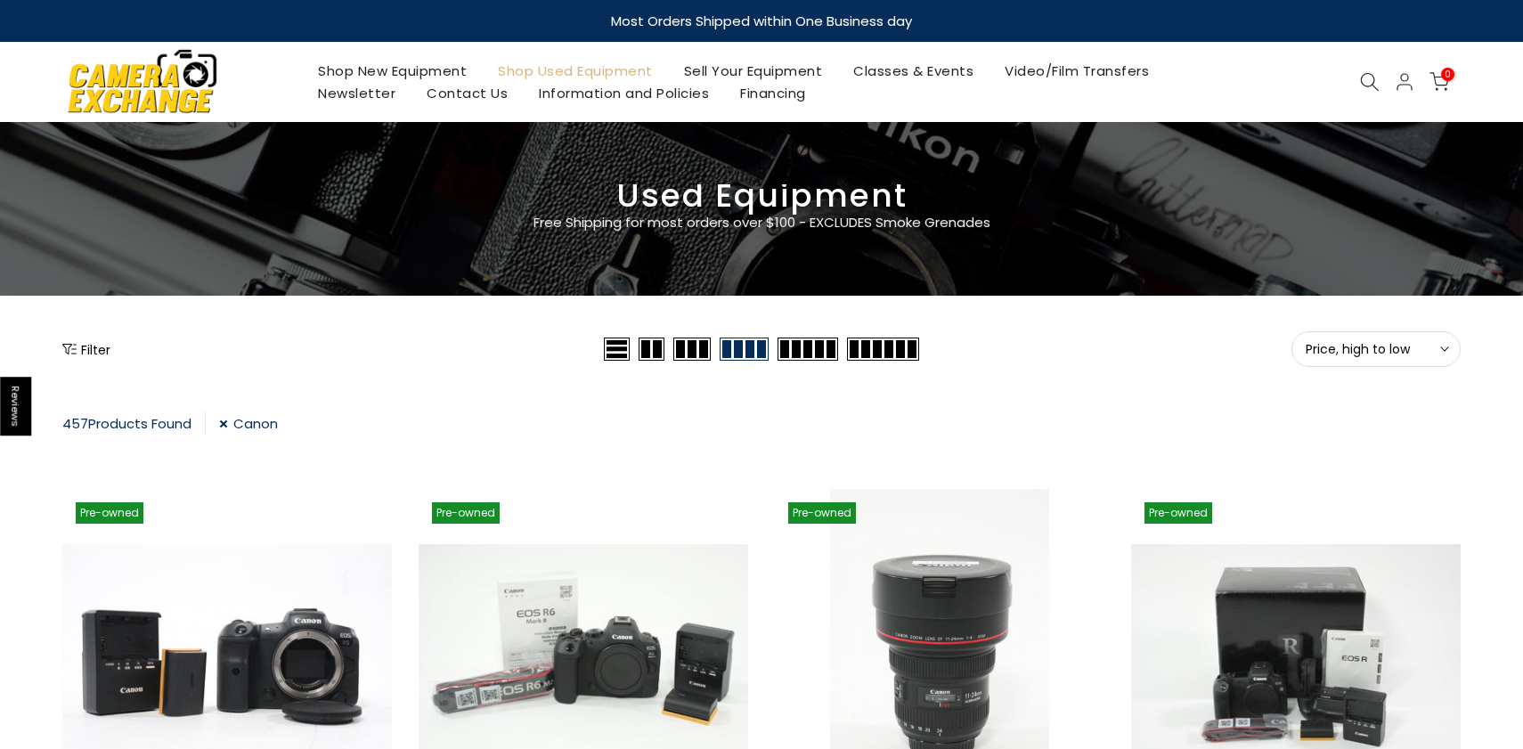
click at [93, 346] on button "Filter" at bounding box center [86, 349] width 48 height 18
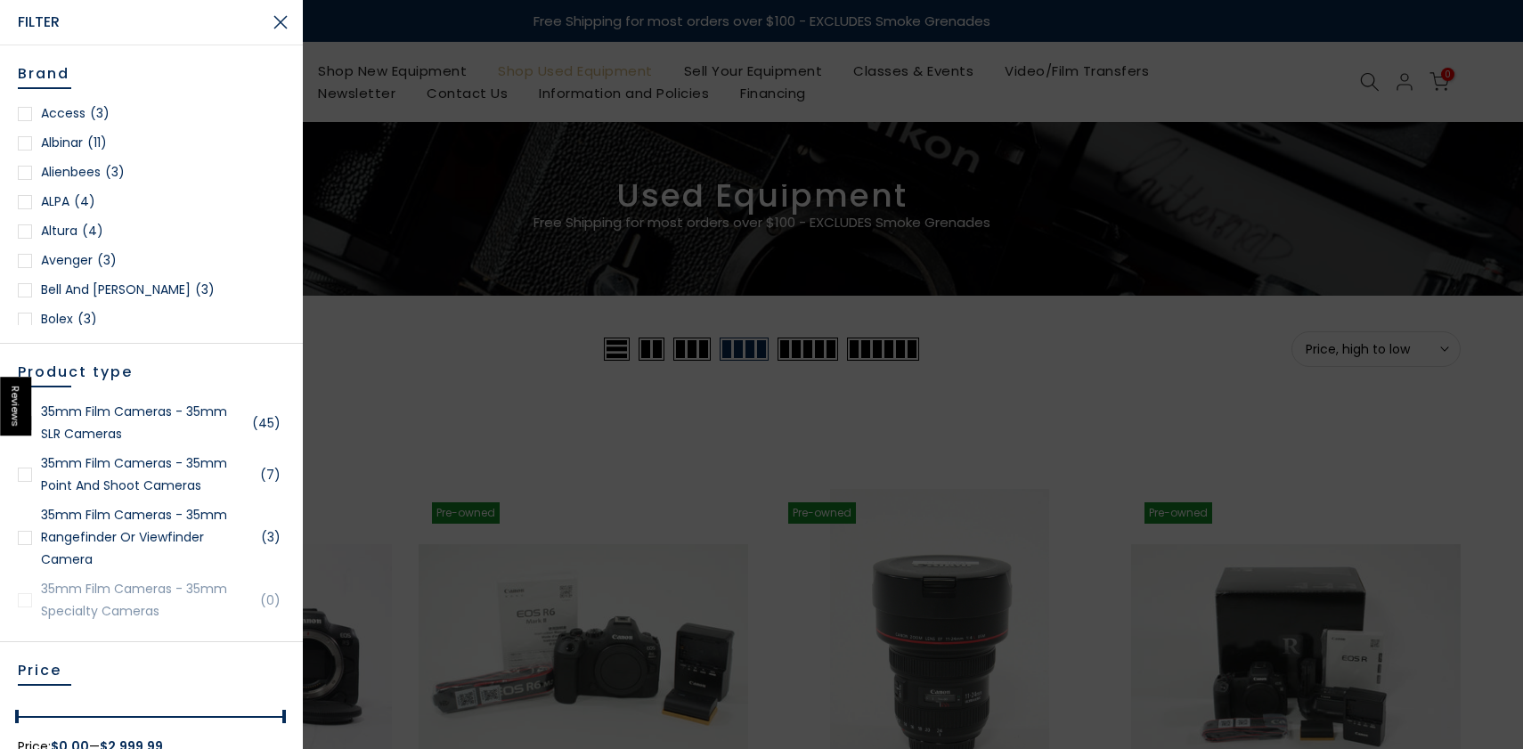
click at [524, 136] on div at bounding box center [761, 374] width 1523 height 749
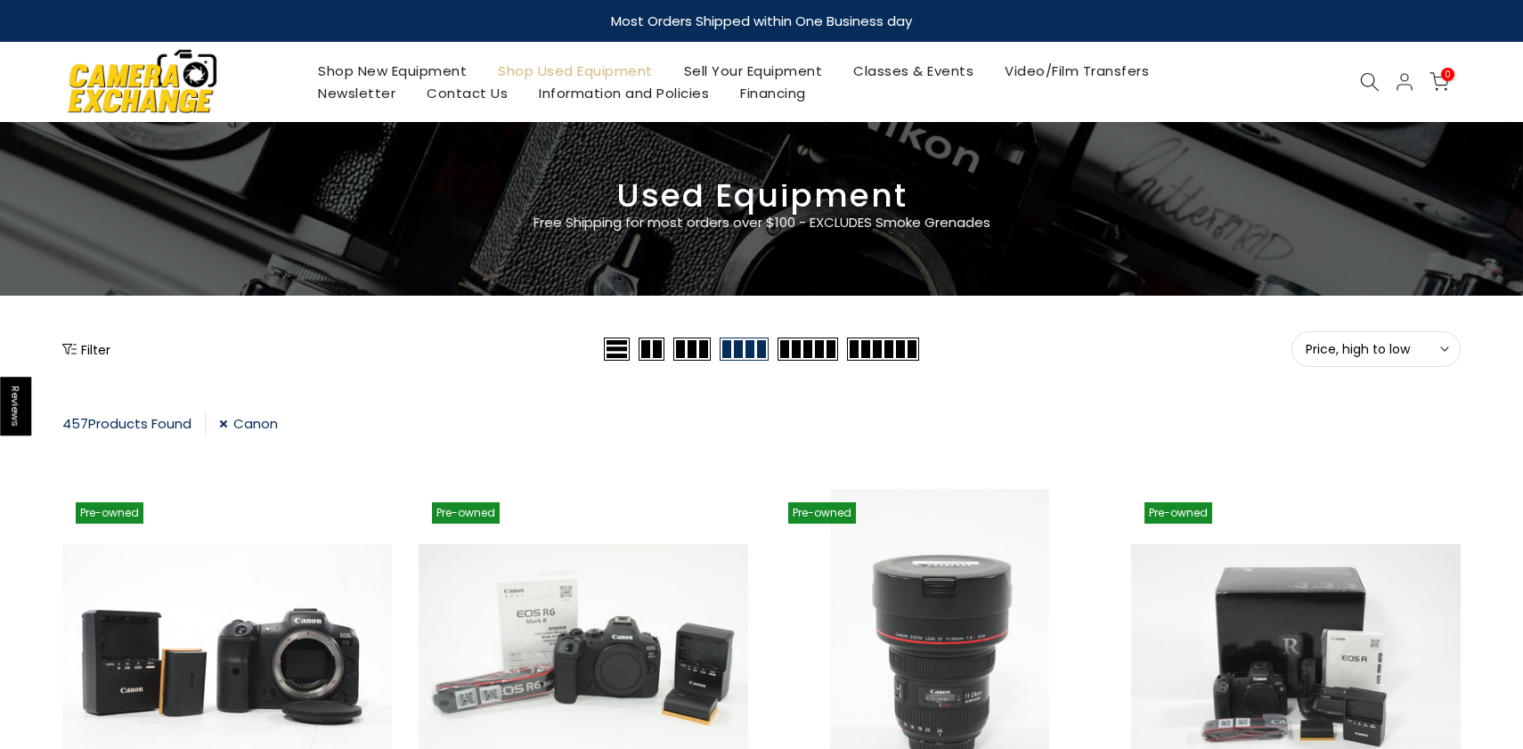
click at [1364, 77] on icon at bounding box center [1370, 82] width 20 height 20
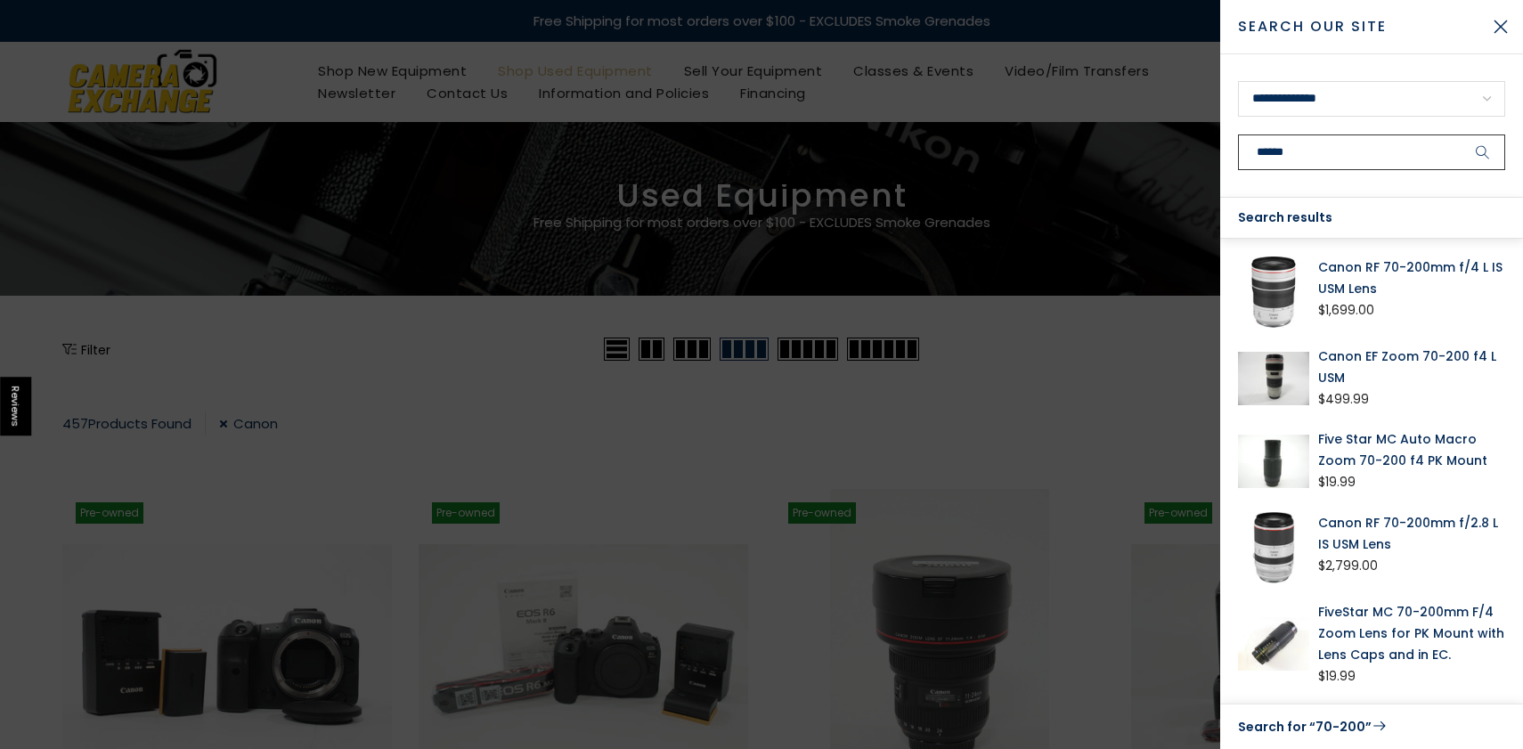
type input "******"
click at [1363, 523] on link "Canon RF 70-200mm f/2.8 L IS USM Lens" at bounding box center [1411, 533] width 187 height 43
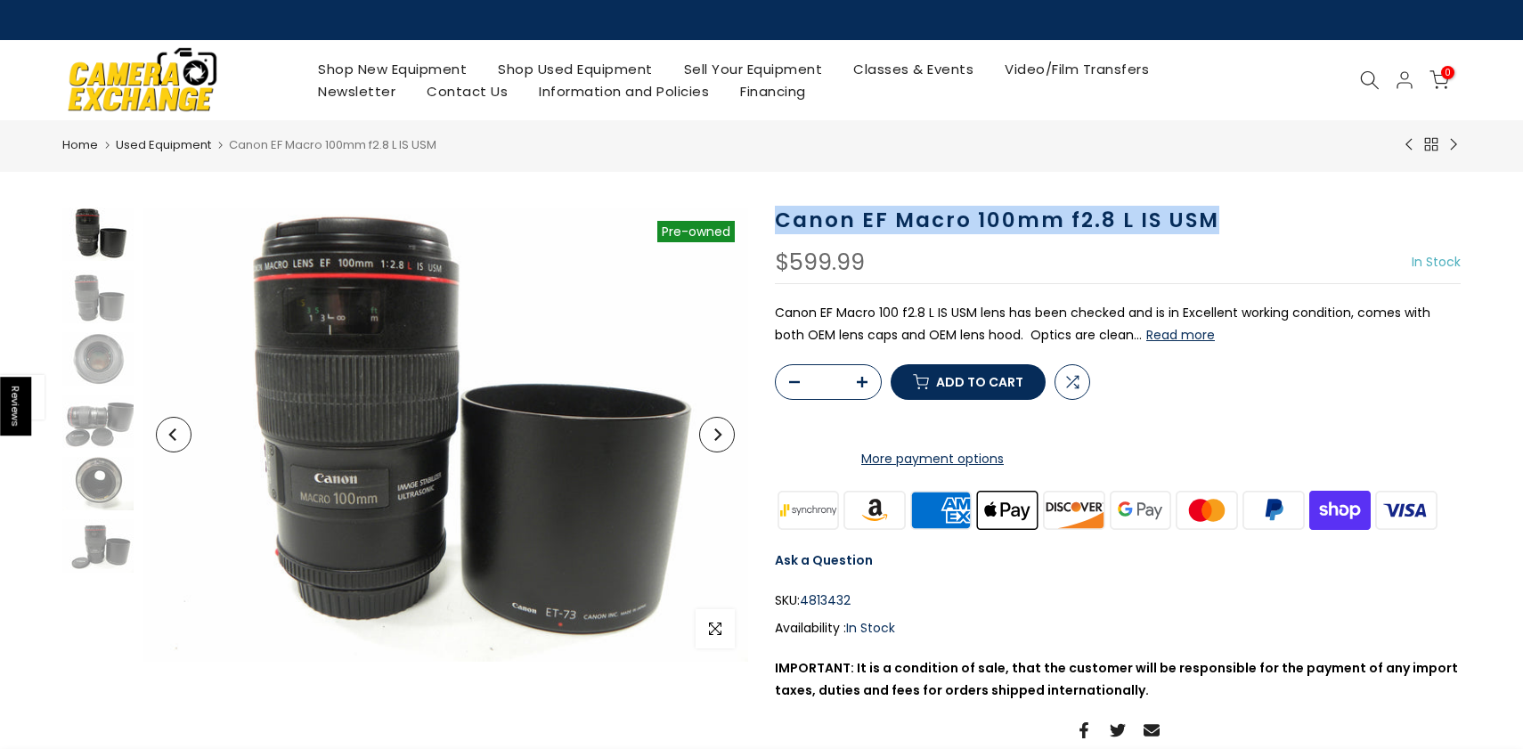
drag, startPoint x: 775, startPoint y: 219, endPoint x: 1218, endPoint y: 216, distance: 443.5
click at [1218, 216] on h1 "Canon EF Macro 100mm f2.8 L IS USM" at bounding box center [1118, 221] width 686 height 26
copy h1 "Canon EF Macro 100mm f2.8 L IS USM"
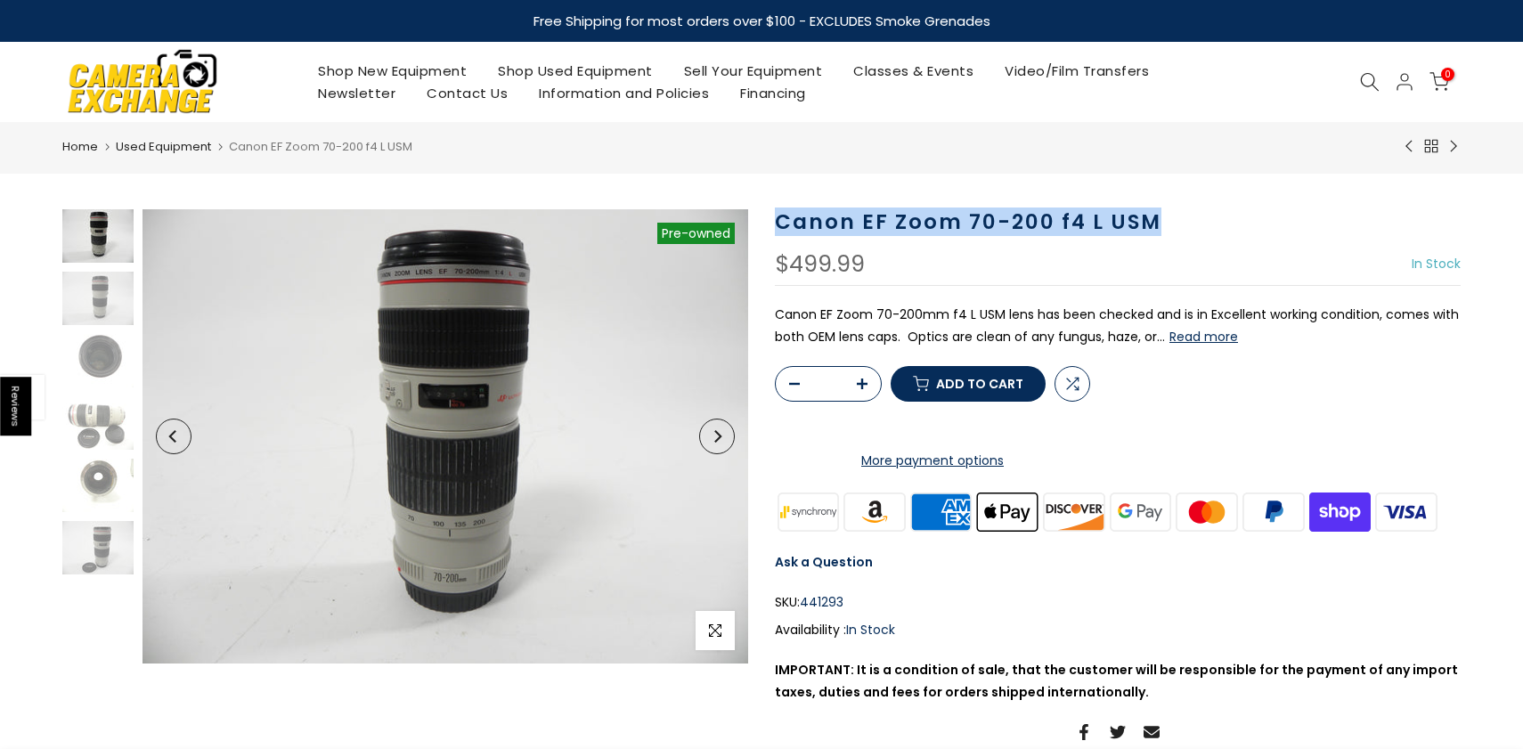
drag, startPoint x: 772, startPoint y: 218, endPoint x: 1151, endPoint y: 218, distance: 378.5
click at [1151, 218] on div "Canon EF Zoom 70-200 f4 L USM $499.99 In Stock Pre order Out of stock Canon EF …" at bounding box center [1117, 507] width 713 height 597
copy h1 "Canon EF Zoom 70-200 f4 L USM"
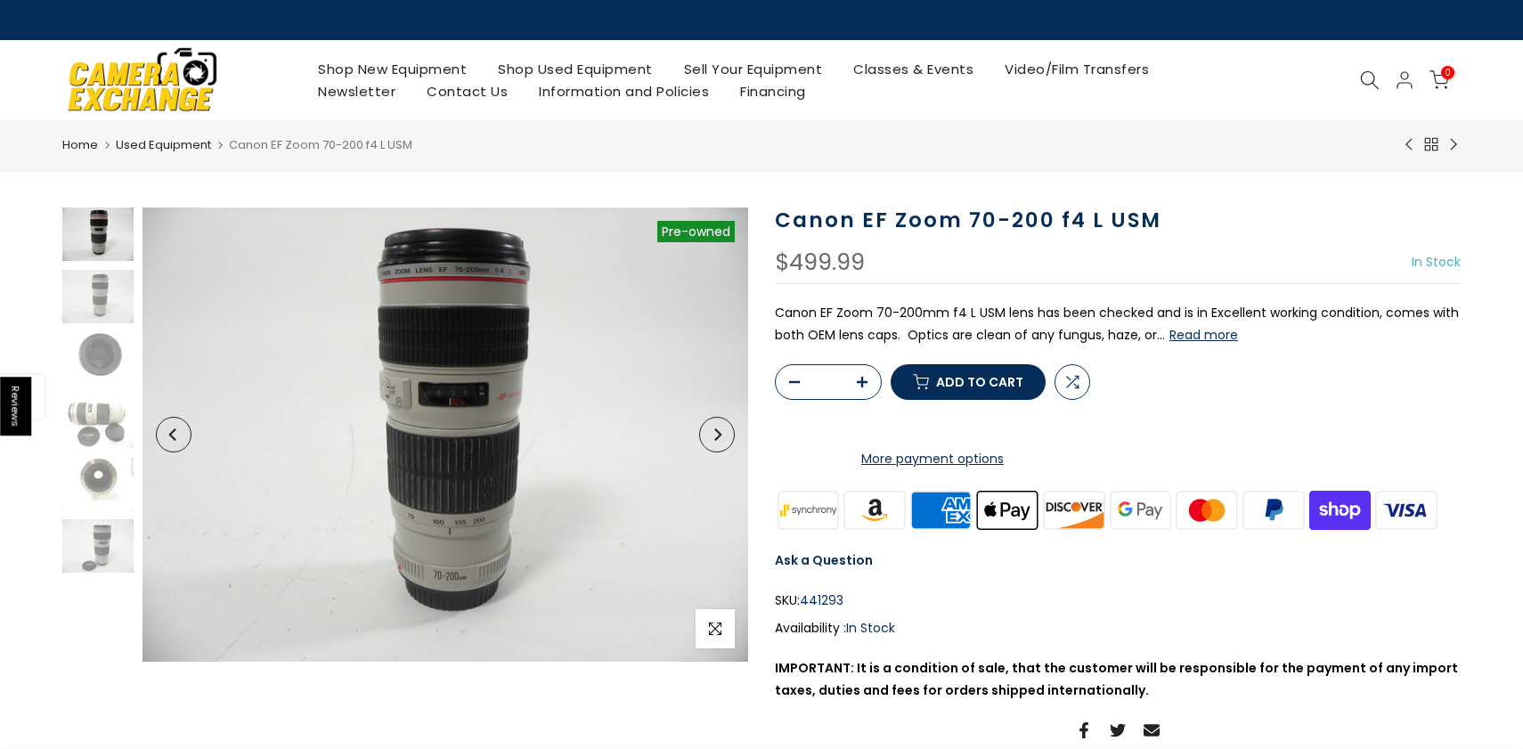
click at [1066, 336] on p "Canon EF Zoom 70-200mm f4 L USM lens has been checked and is in Excellent worki…" at bounding box center [1118, 324] width 686 height 45
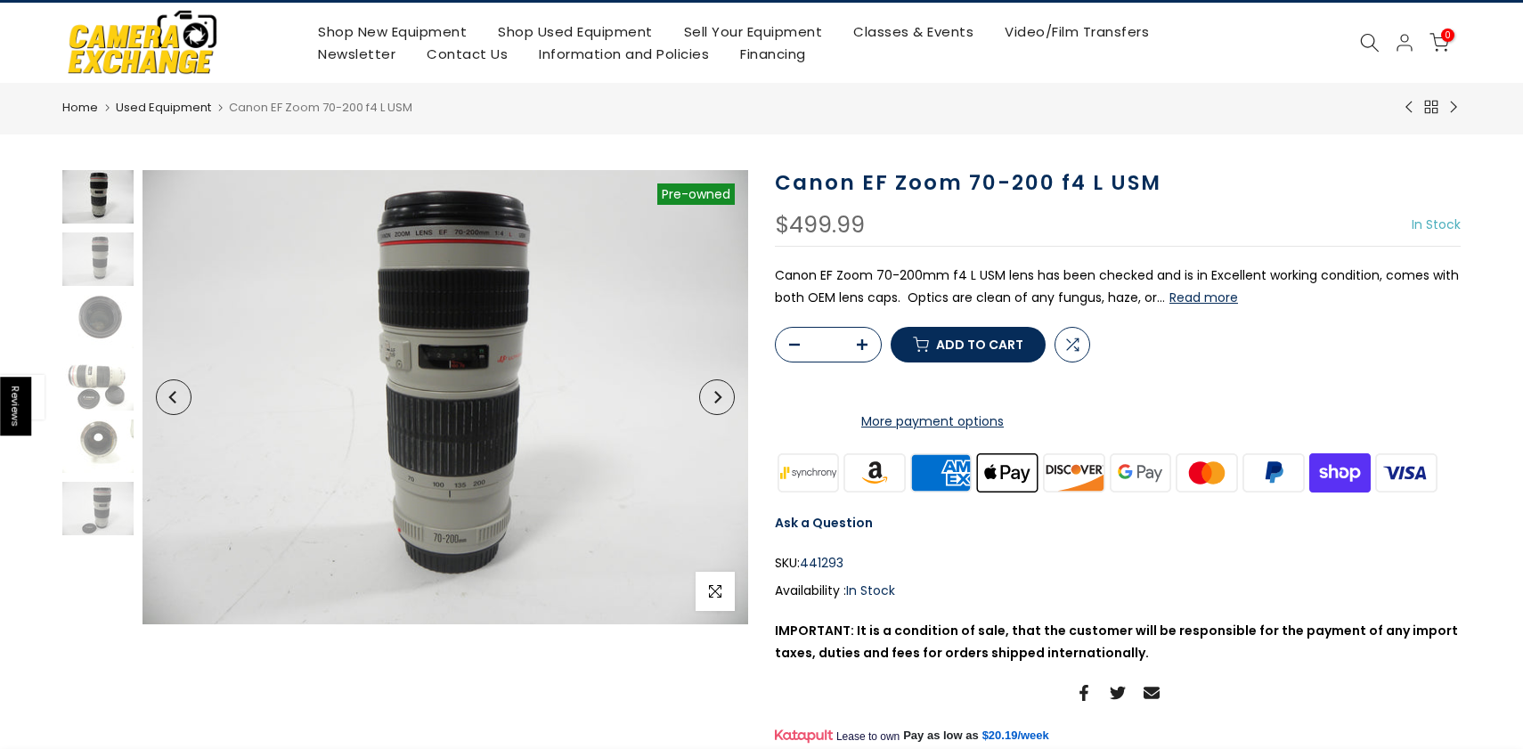
scroll to position [51, 0]
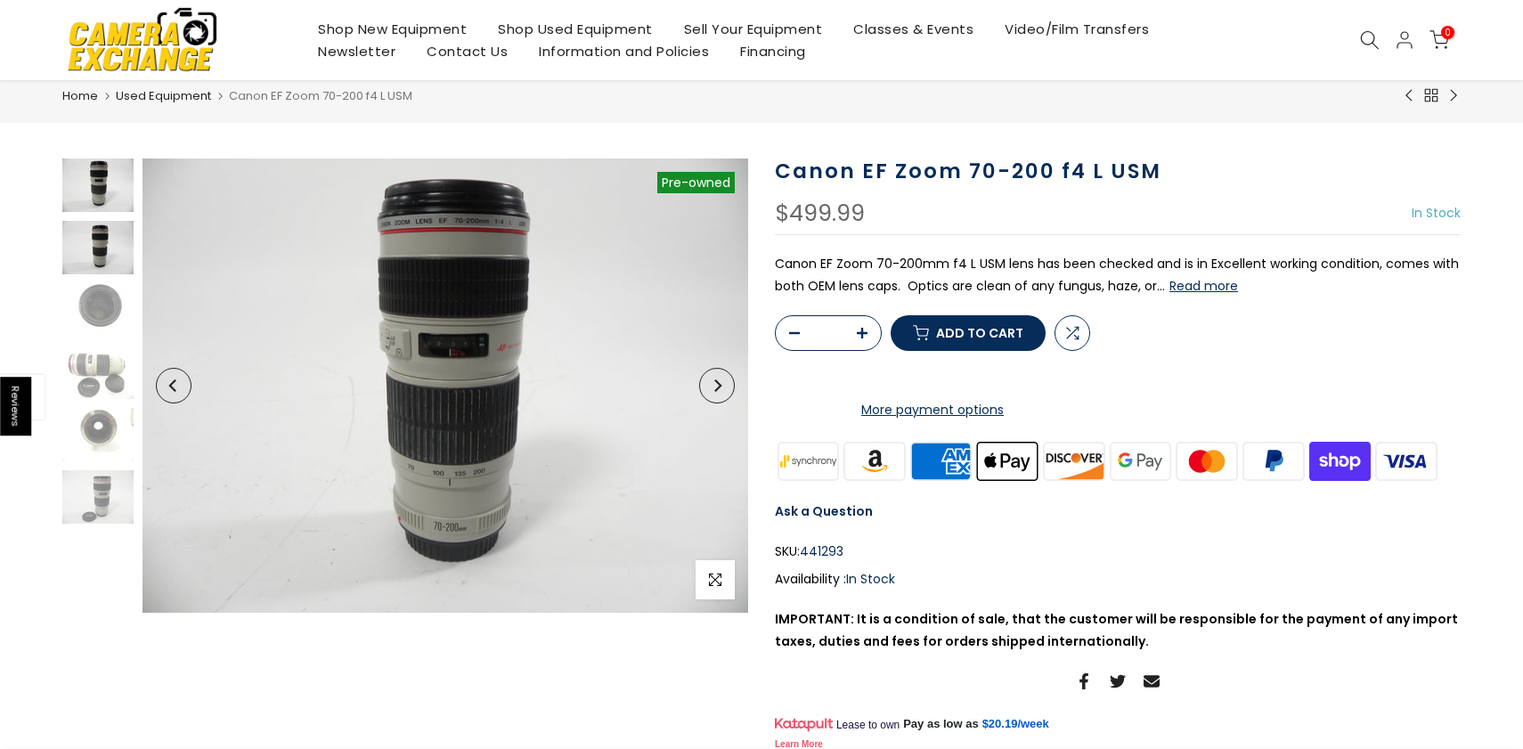
click at [102, 251] on img at bounding box center [97, 247] width 71 height 53
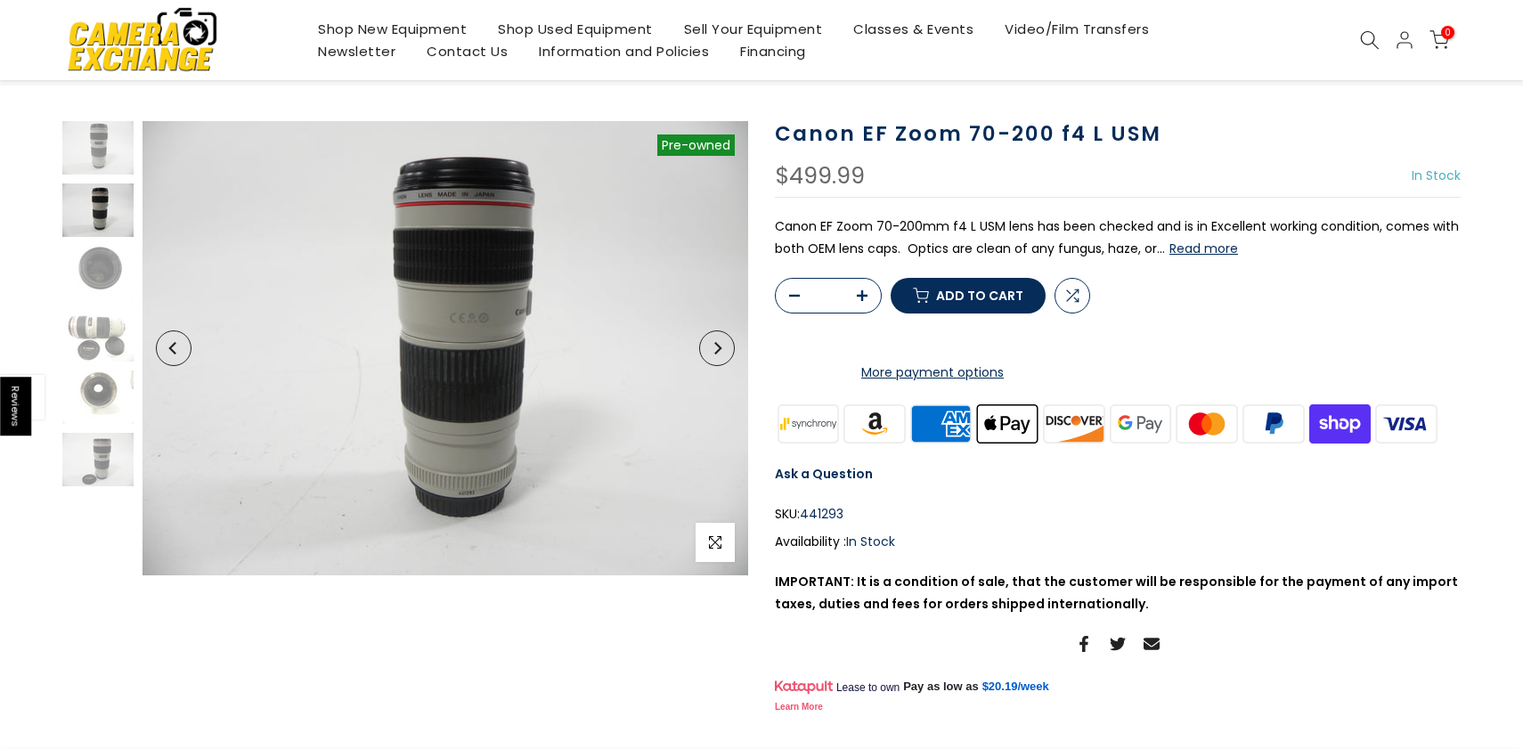
scroll to position [85, 0]
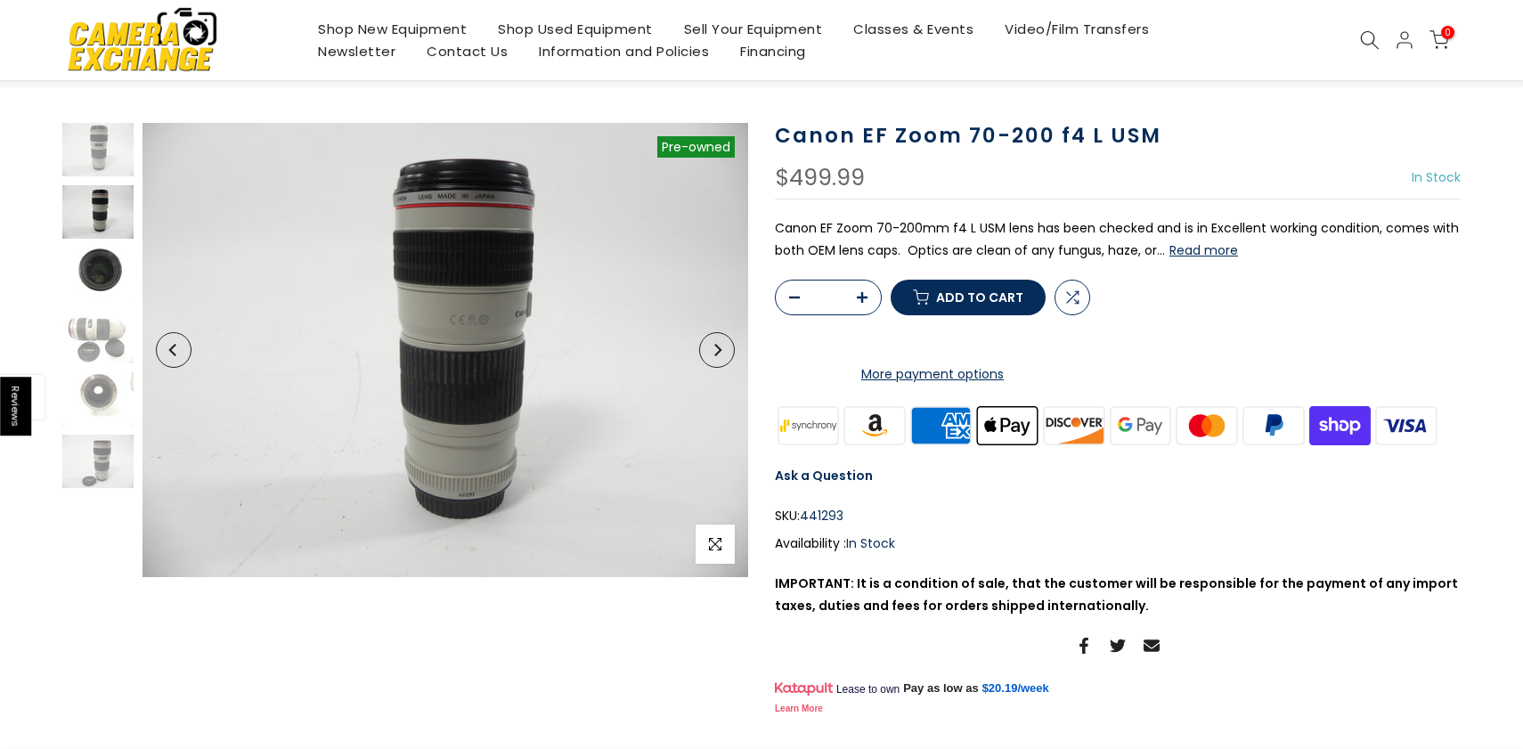
click at [102, 281] on img at bounding box center [97, 274] width 71 height 53
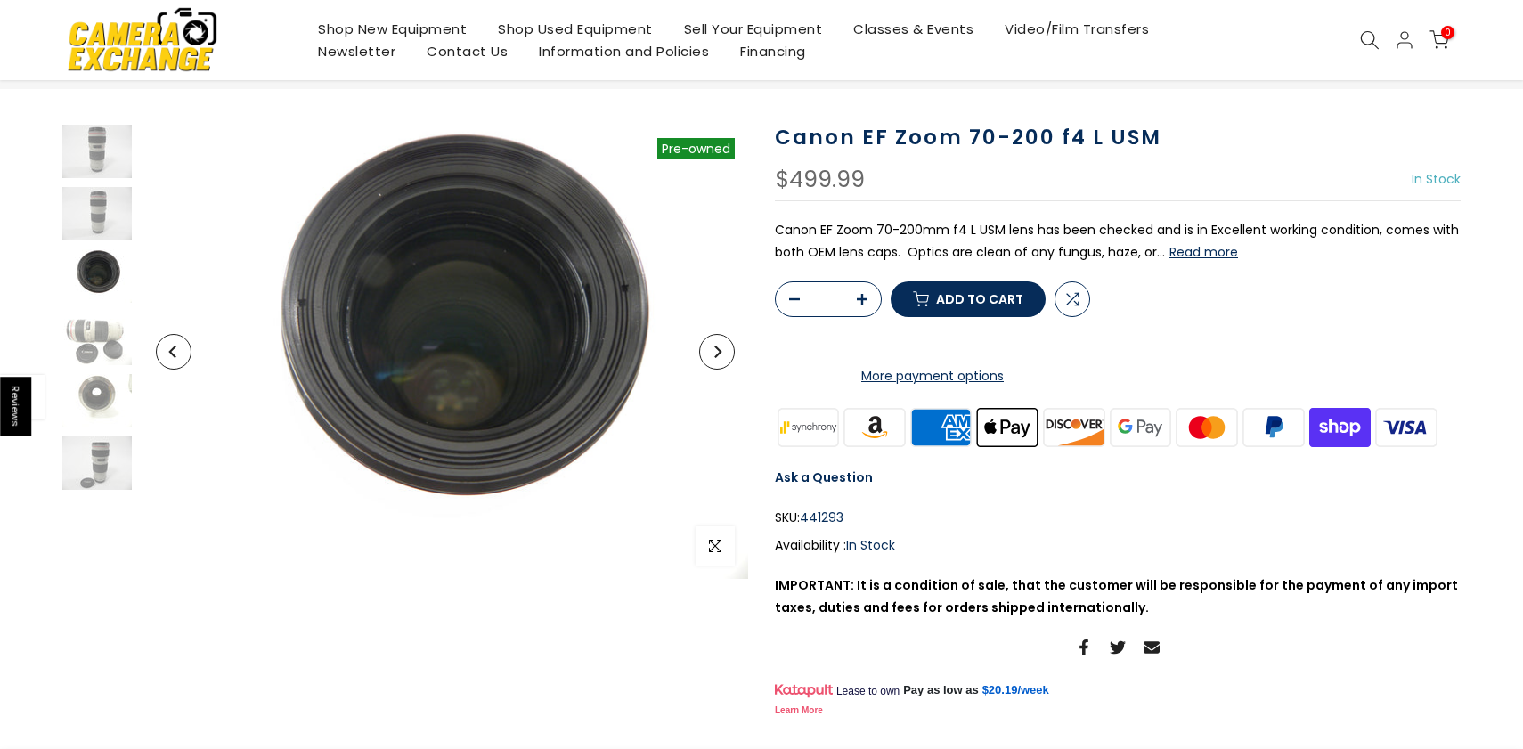
scroll to position [86, 0]
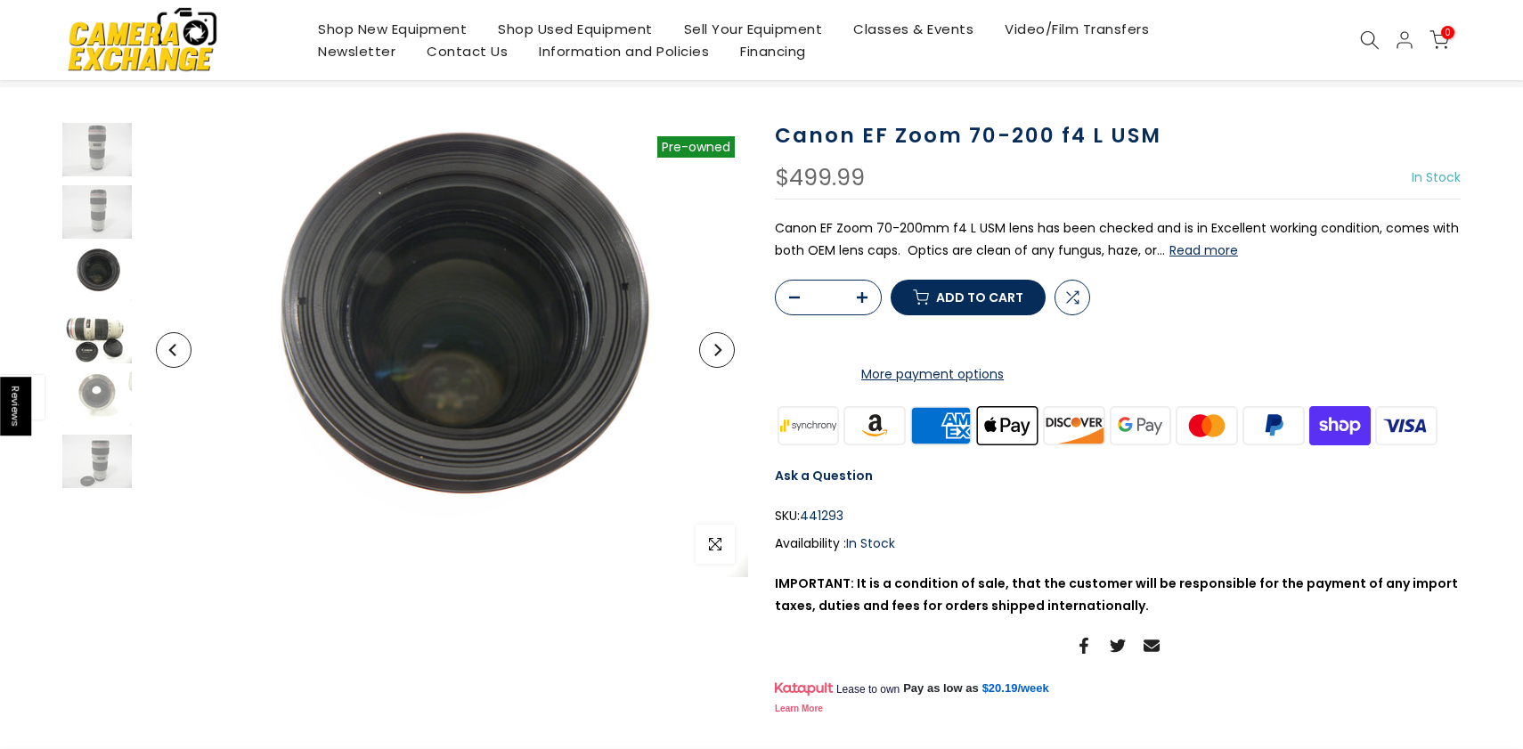
click at [96, 328] on img at bounding box center [96, 336] width 71 height 53
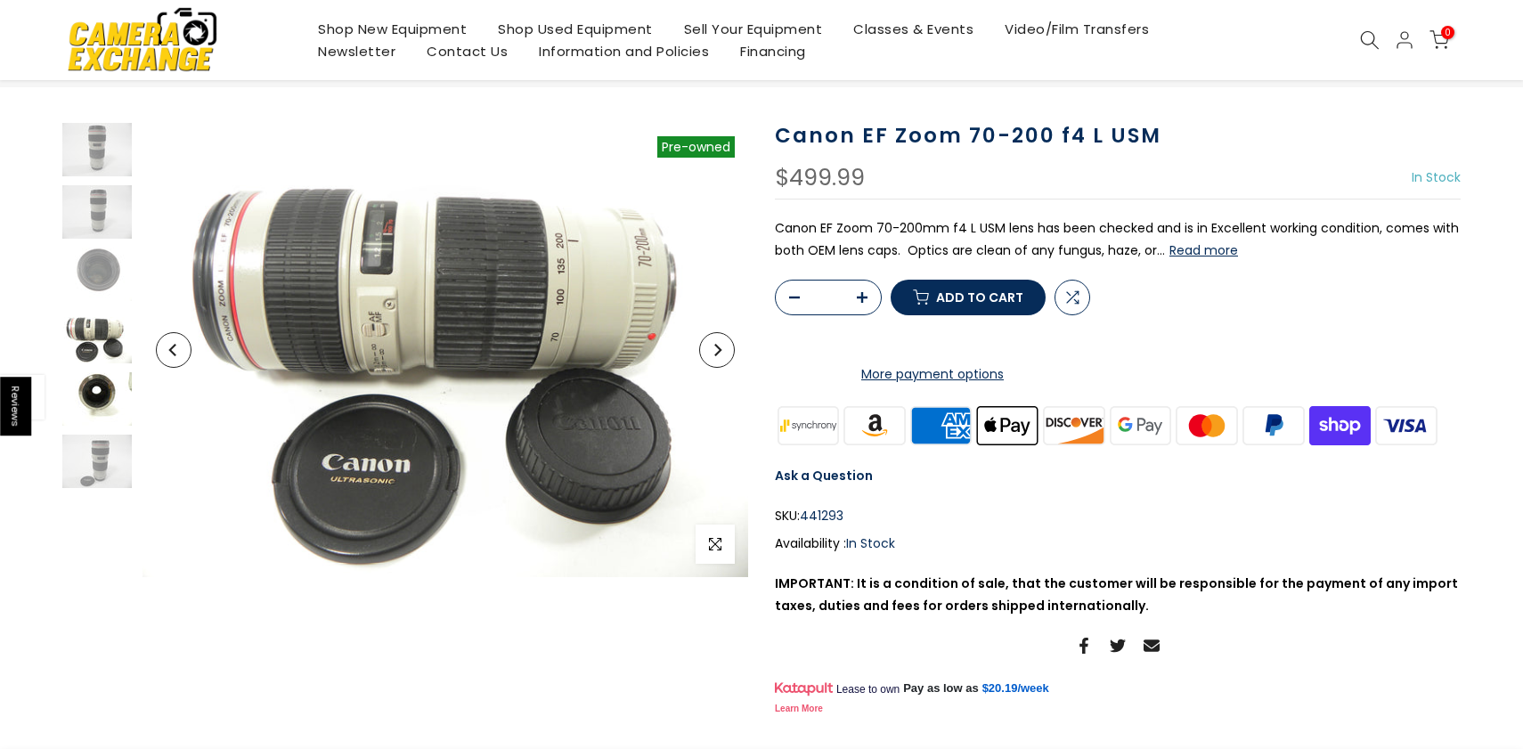
click at [95, 385] on img at bounding box center [96, 398] width 71 height 53
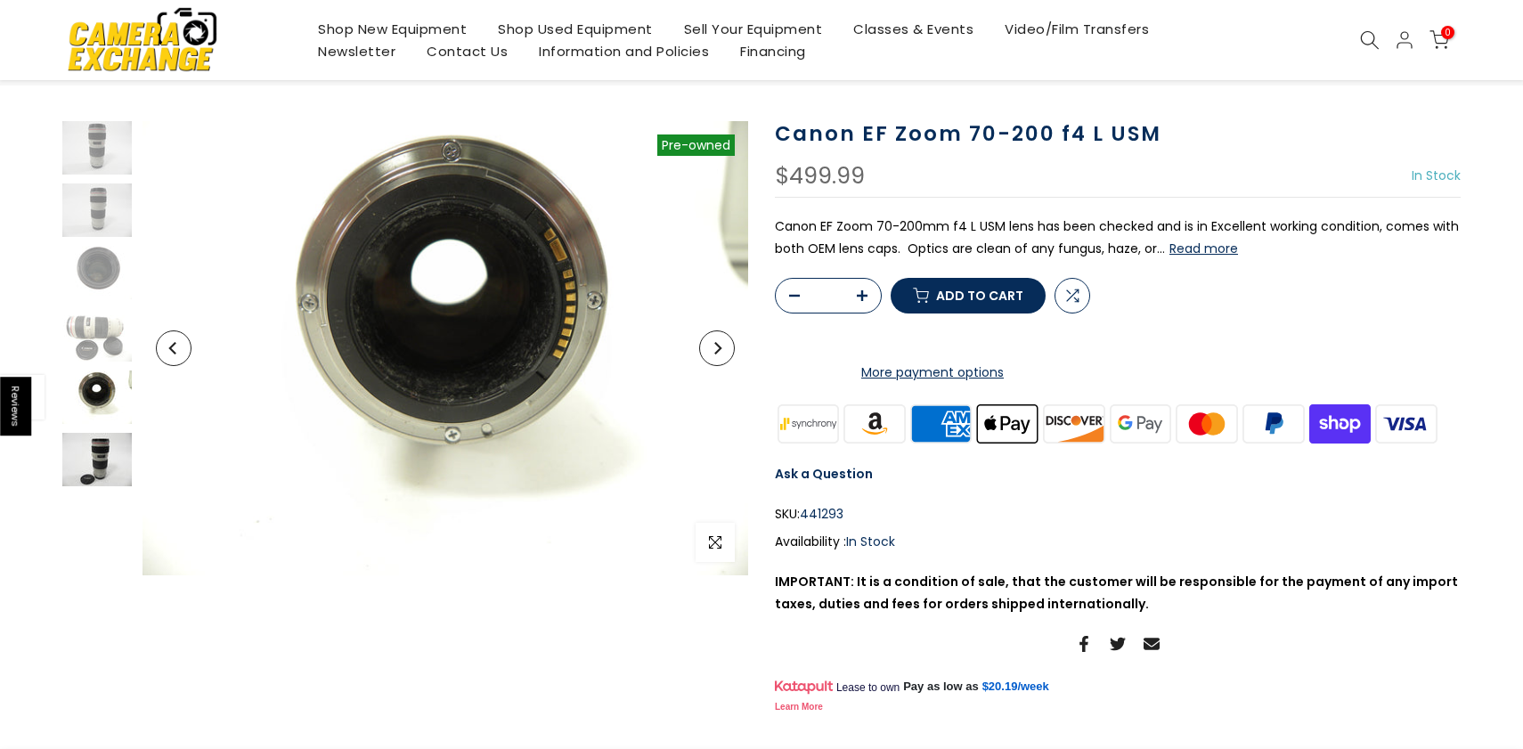
scroll to position [85, 0]
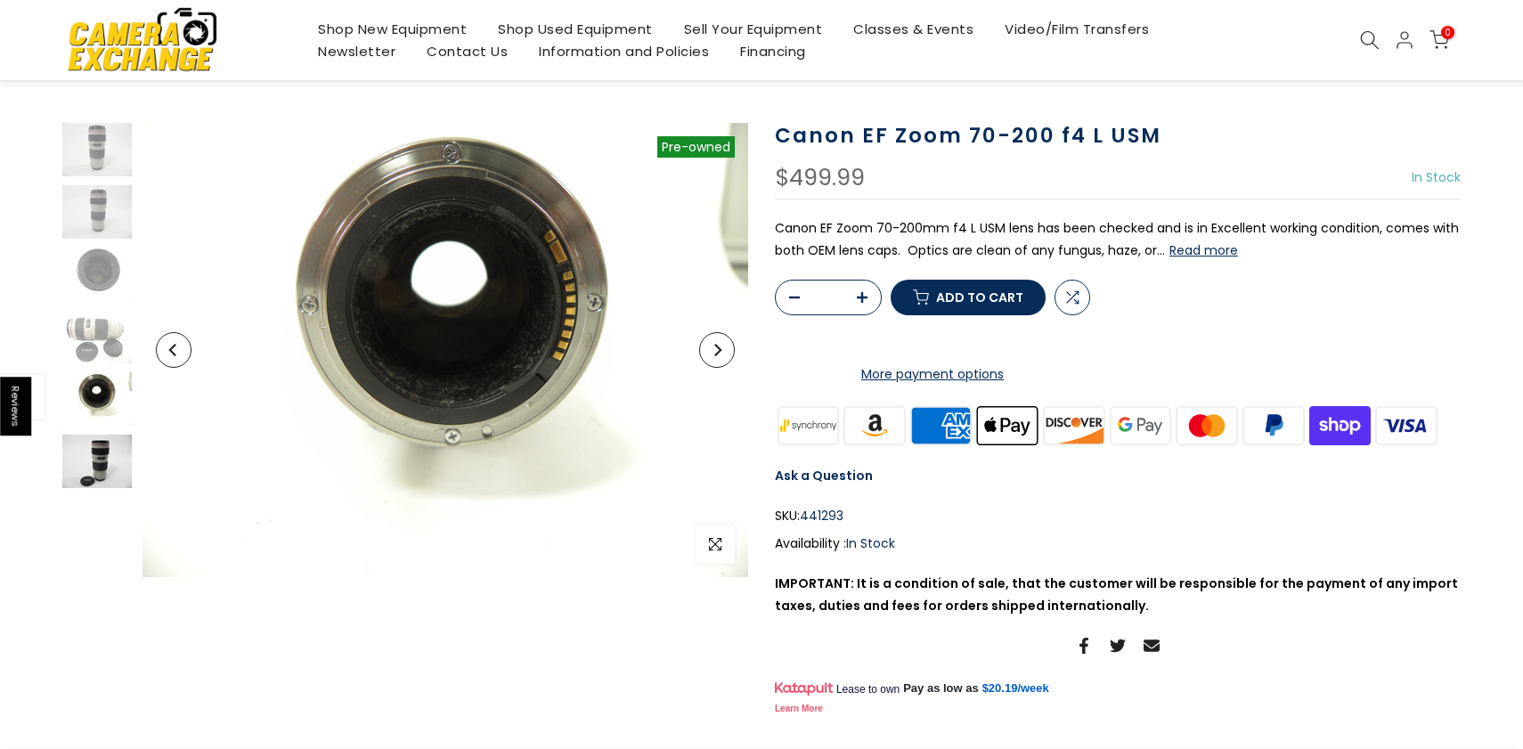
click at [82, 444] on img at bounding box center [96, 461] width 71 height 53
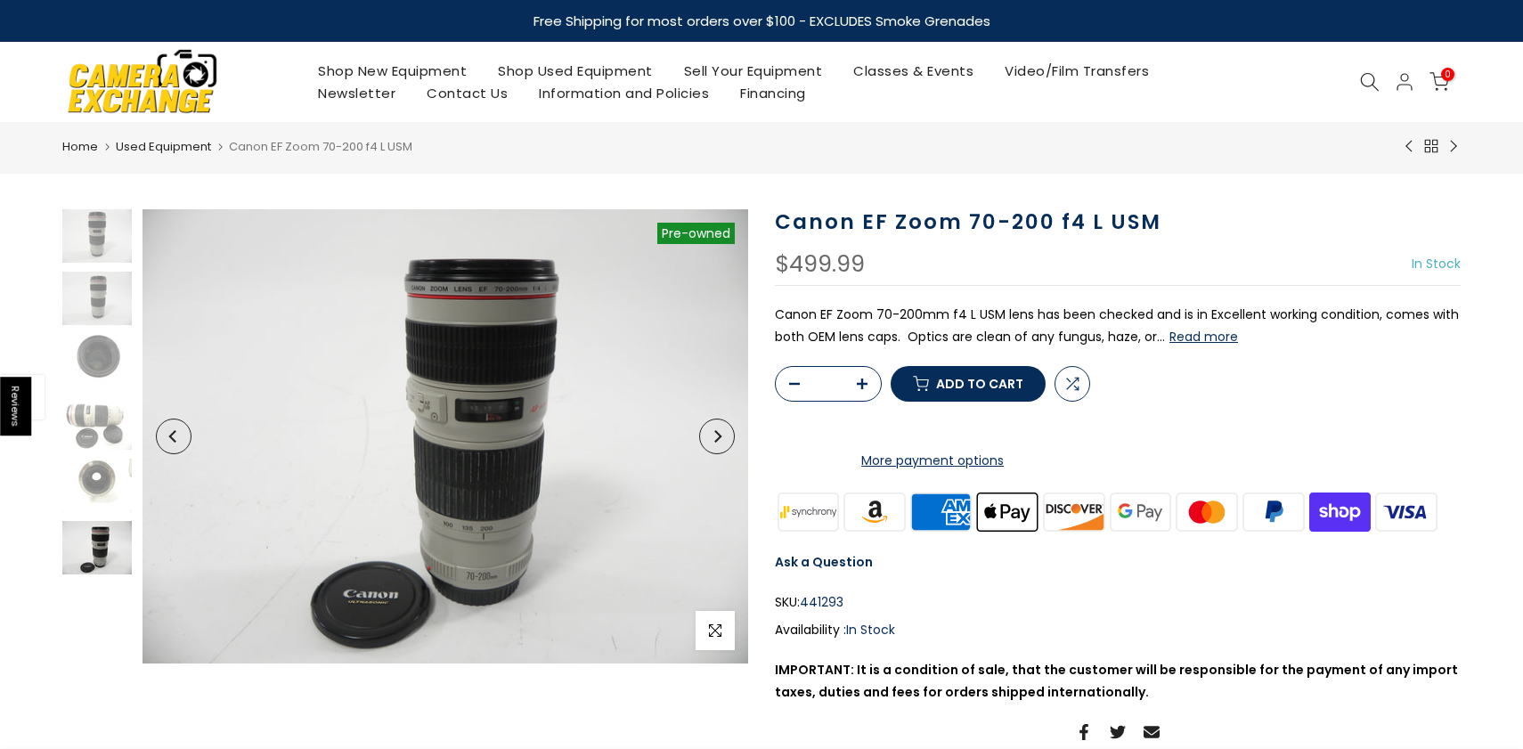
scroll to position [0, 2]
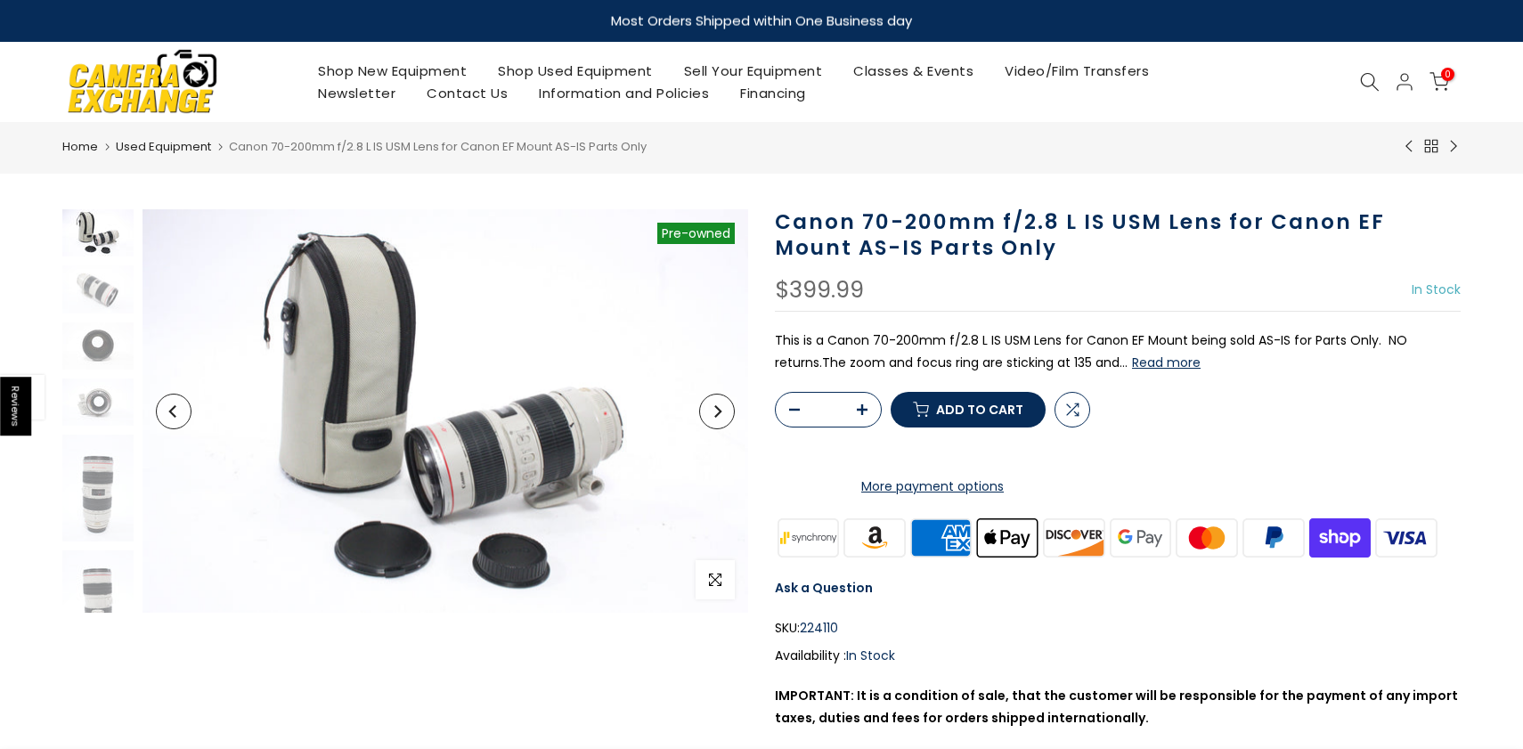
click at [1167, 362] on button "Read more" at bounding box center [1166, 362] width 69 height 16
click at [88, 292] on img at bounding box center [97, 288] width 71 height 47
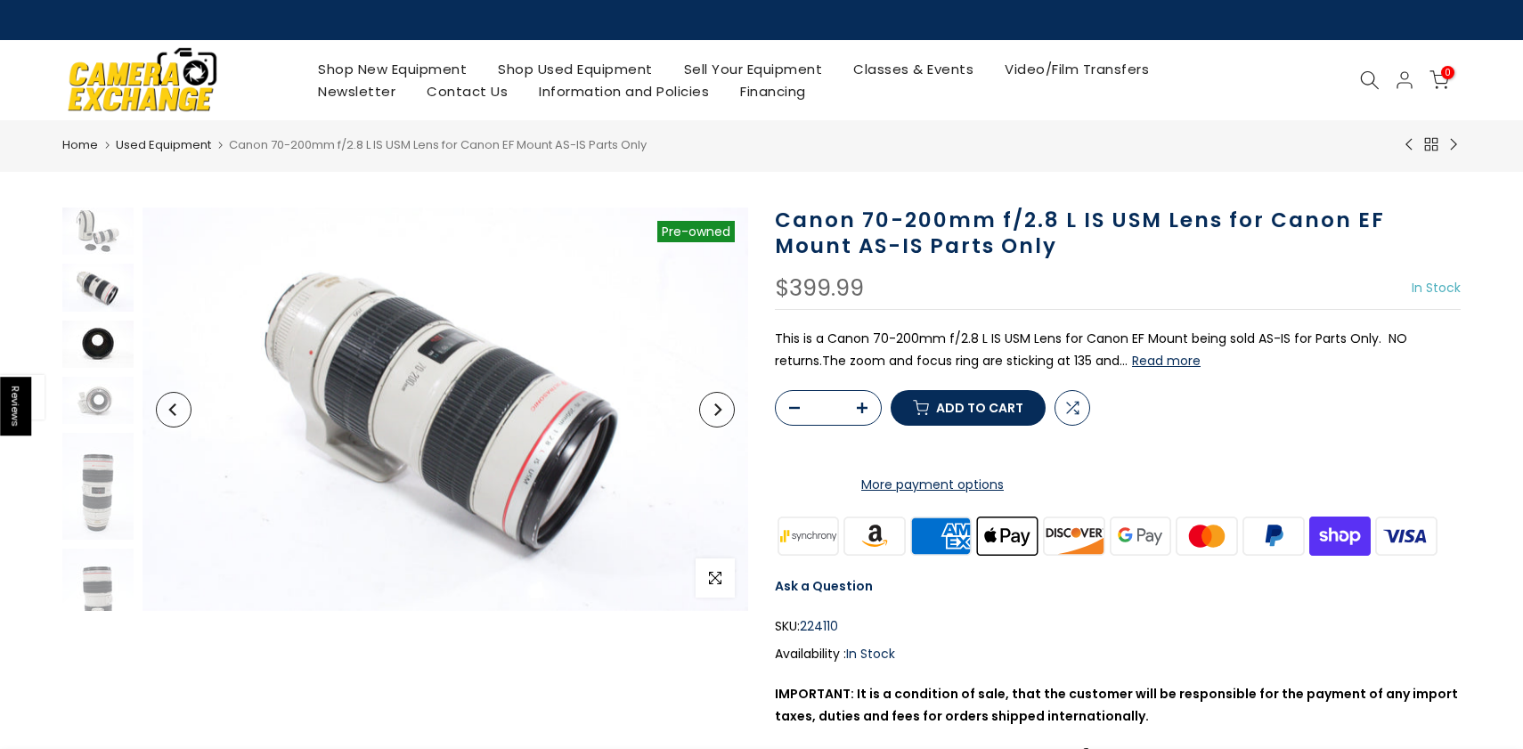
click at [99, 347] on img at bounding box center [97, 344] width 71 height 47
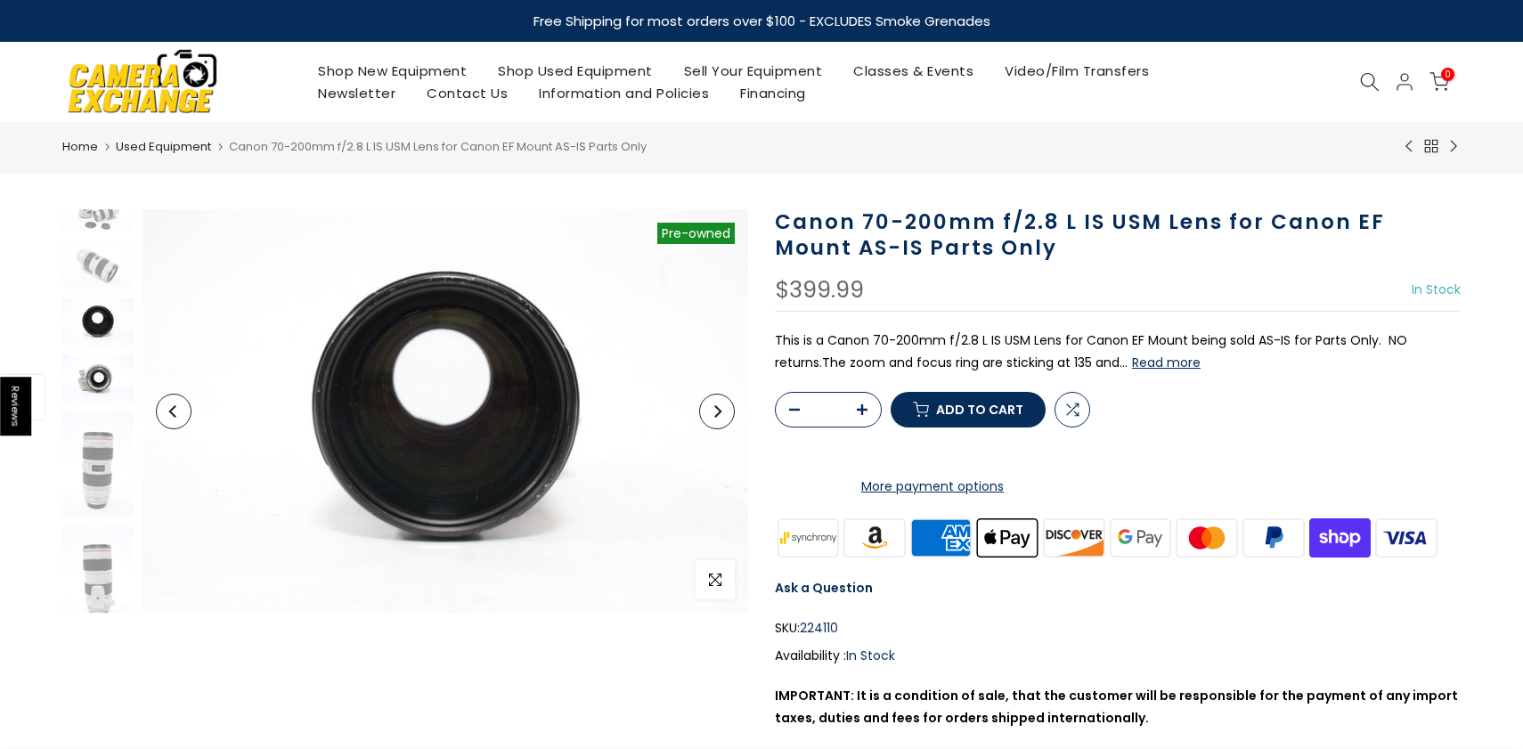
click at [97, 380] on img at bounding box center [97, 377] width 71 height 47
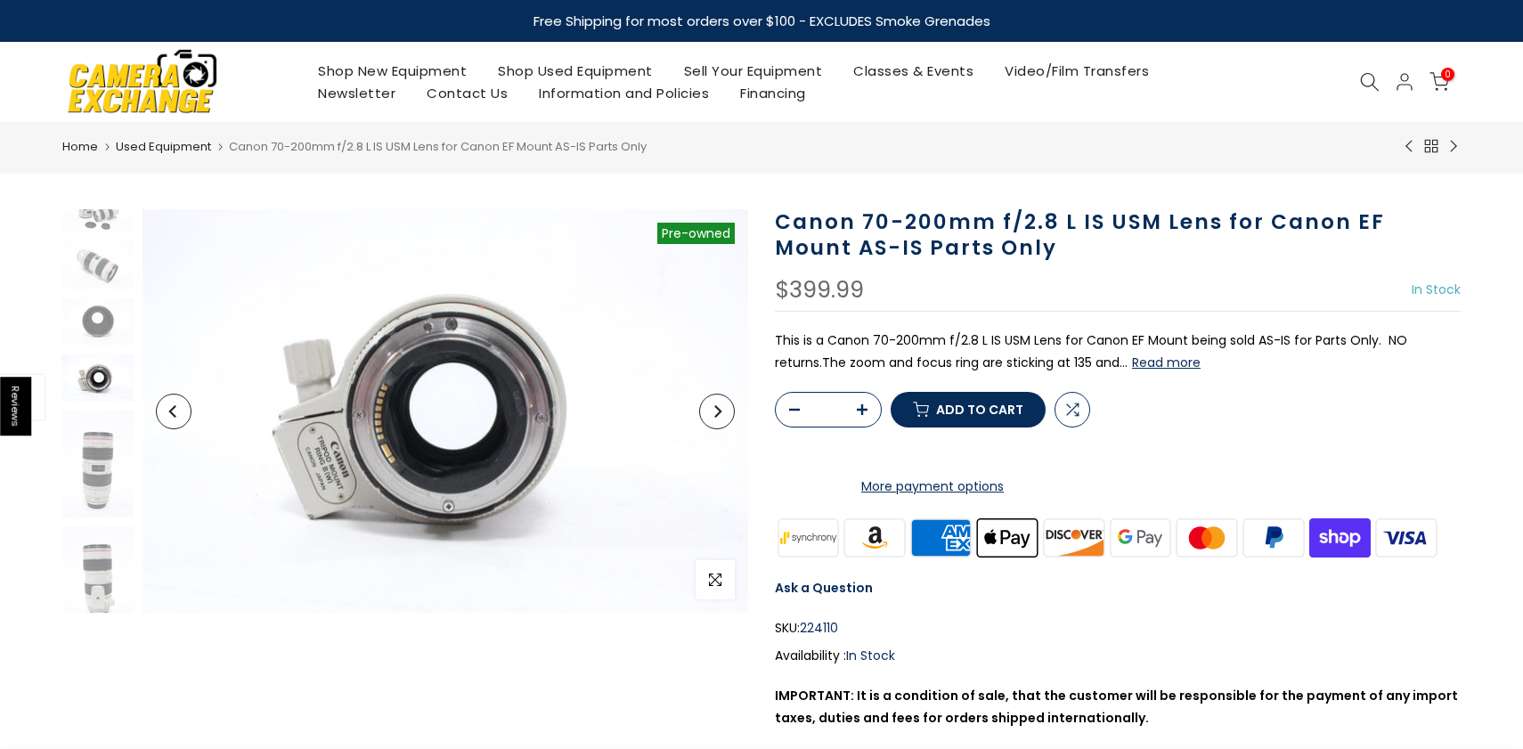
scroll to position [80, 0]
click at [95, 388] on img at bounding box center [97, 407] width 71 height 107
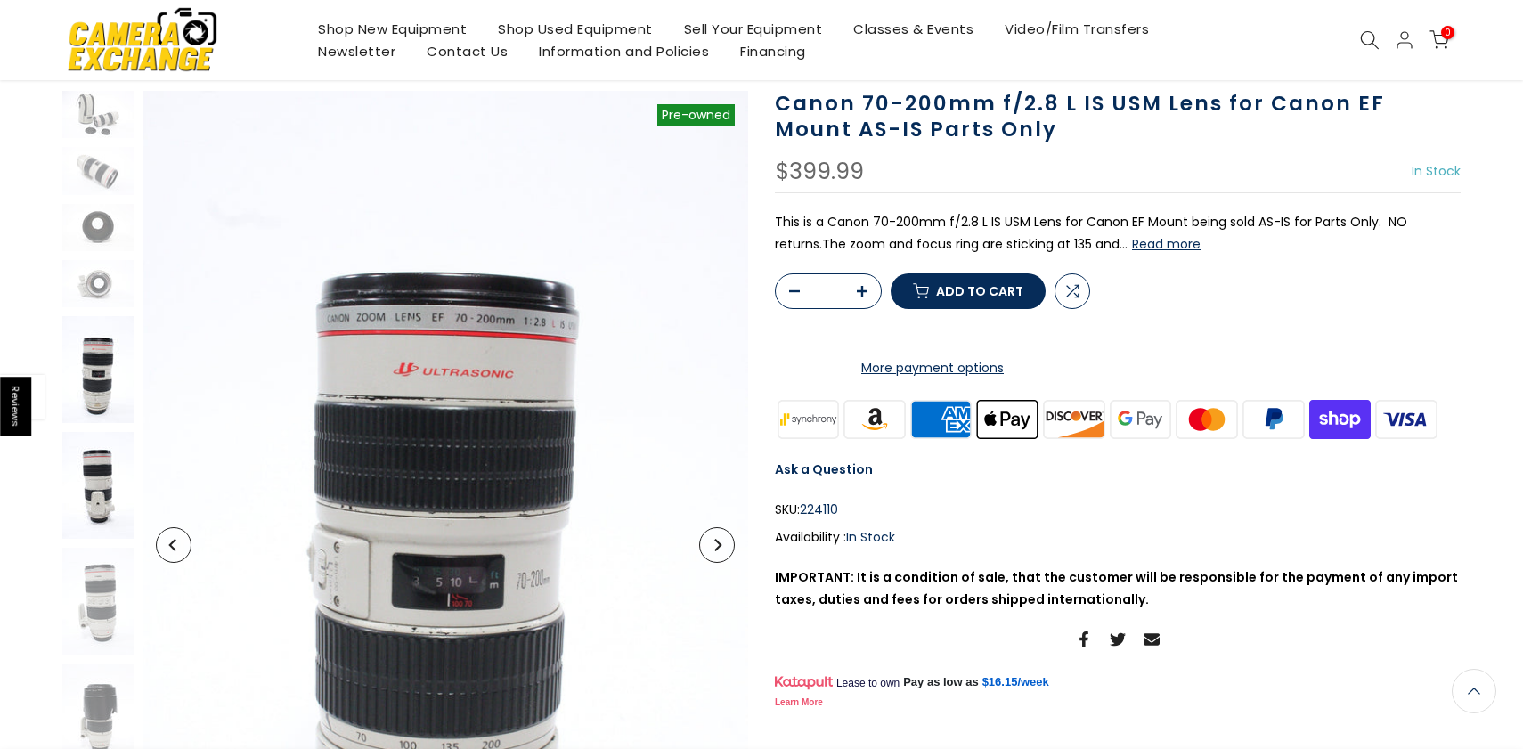
scroll to position [120, 0]
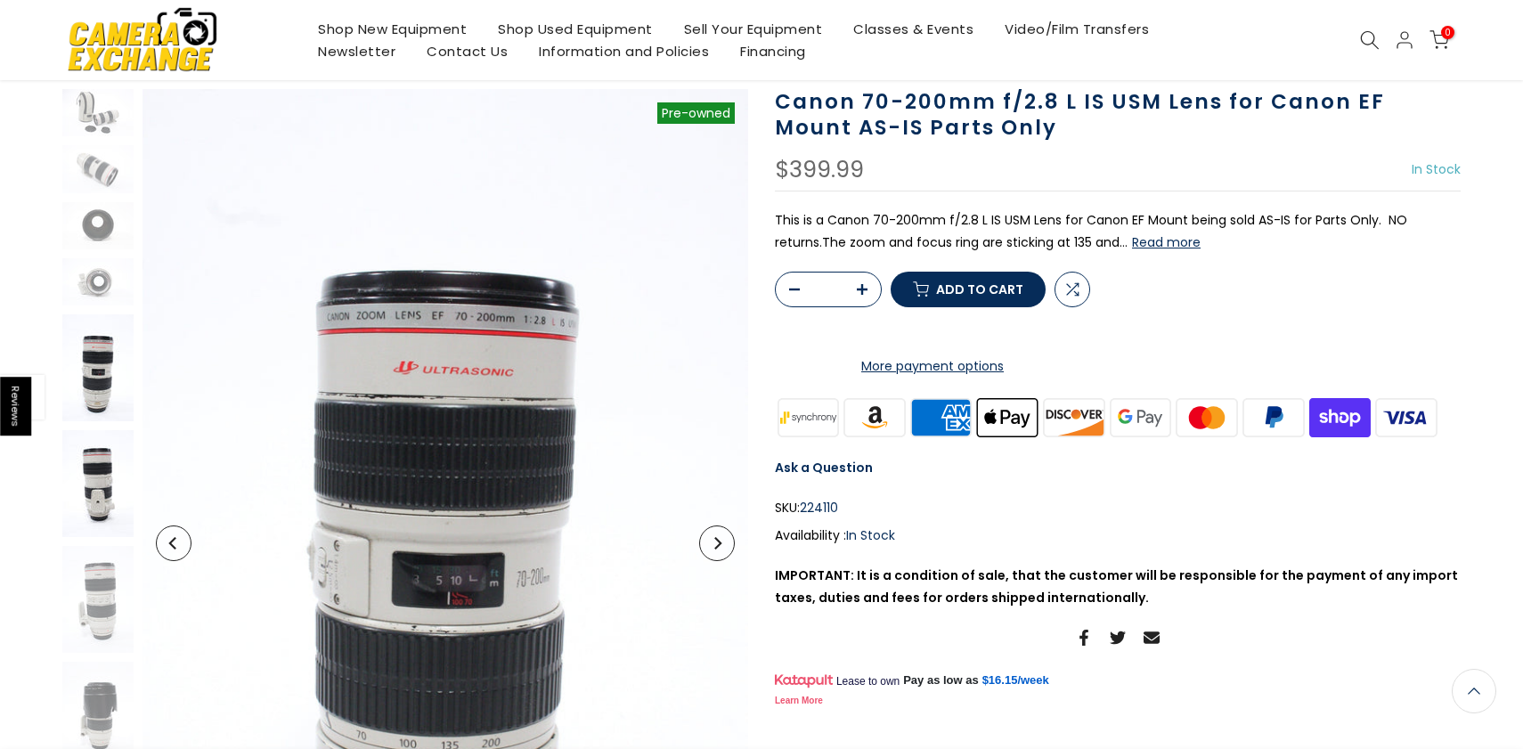
click at [101, 459] on img at bounding box center [97, 483] width 71 height 107
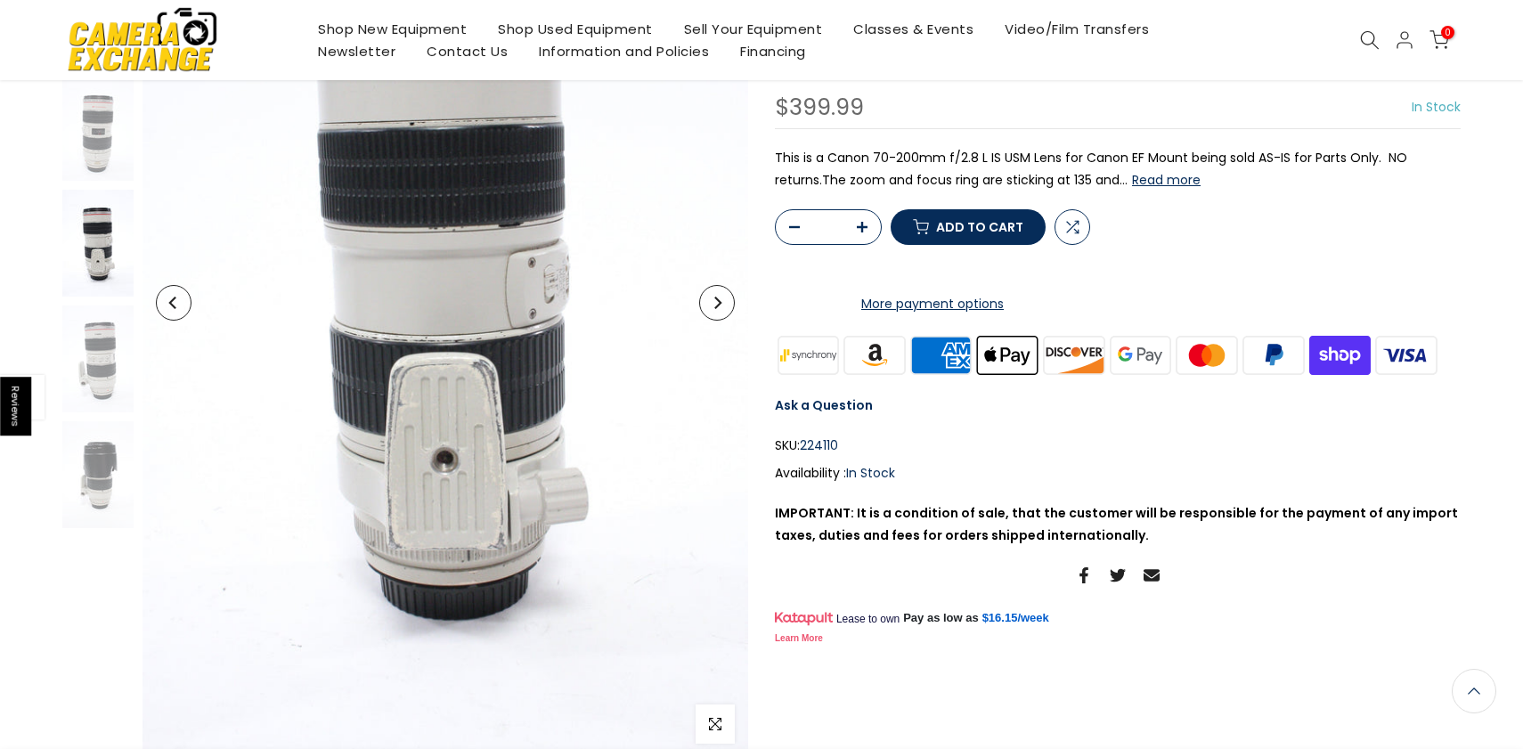
scroll to position [364, 0]
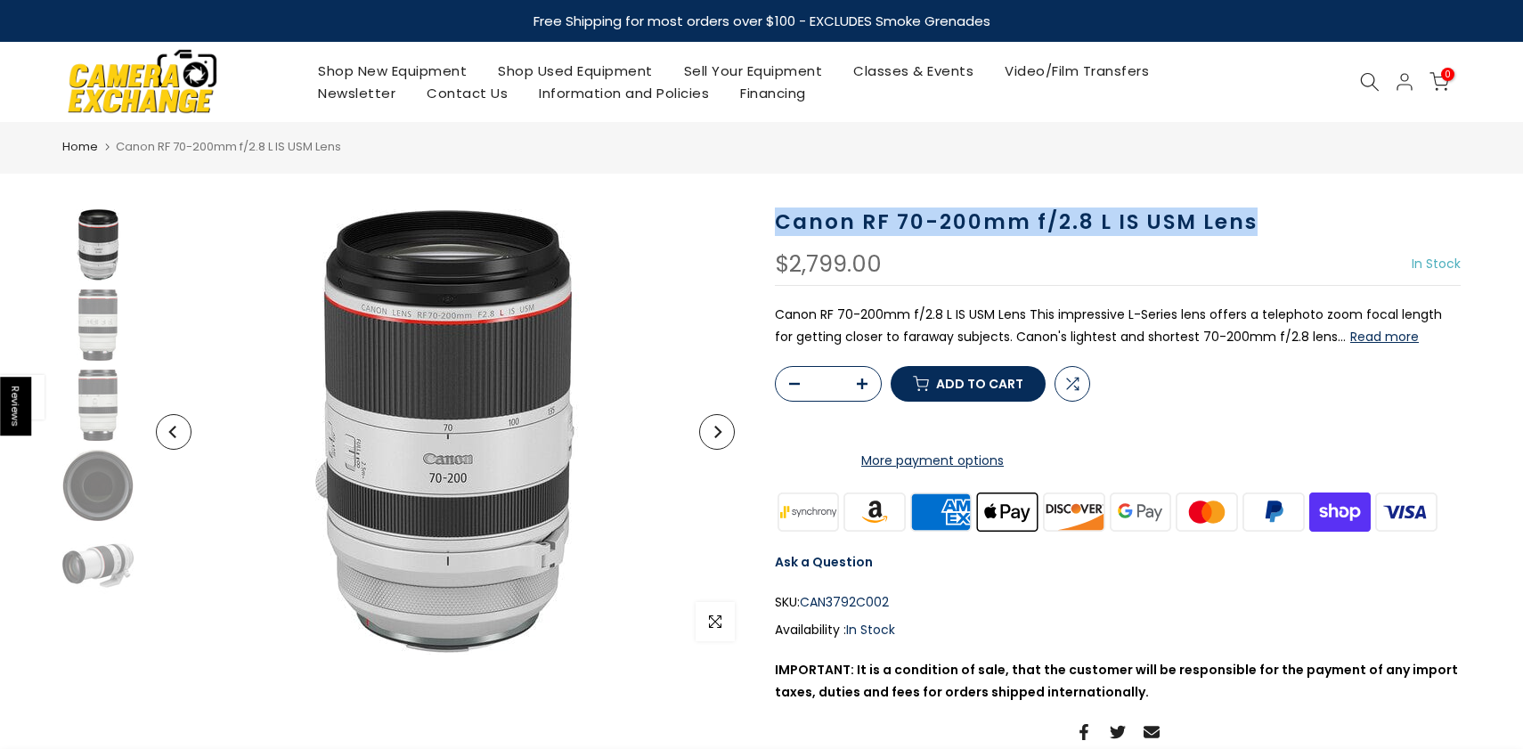
drag, startPoint x: 776, startPoint y: 220, endPoint x: 1255, endPoint y: 227, distance: 479.2
click at [1255, 227] on h1 "Canon RF 70-200mm f/2.8 L IS USM Lens" at bounding box center [1118, 222] width 686 height 26
copy h1 "Canon RF 70-200mm f/2.8 L IS USM Lens"
